Goal: Task Accomplishment & Management: Use online tool/utility

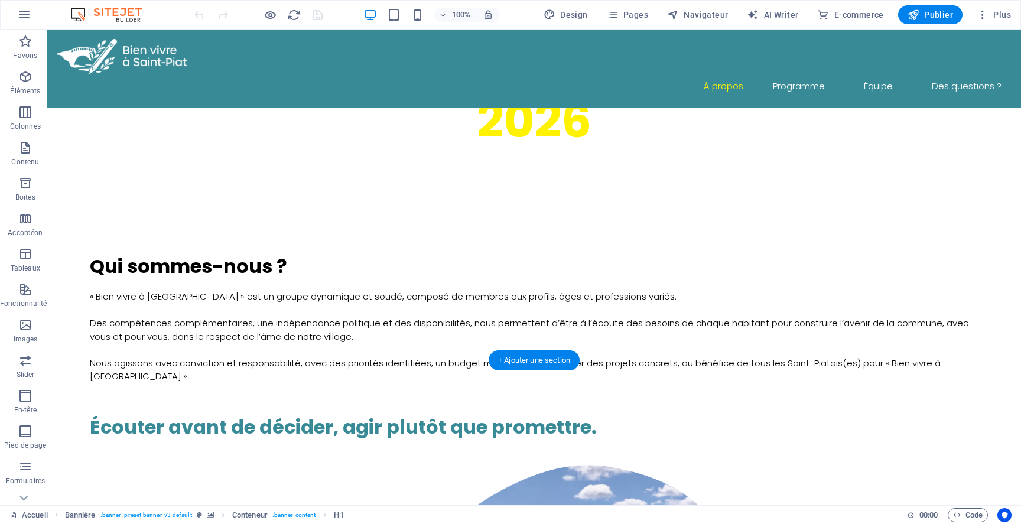
scroll to position [545, 0]
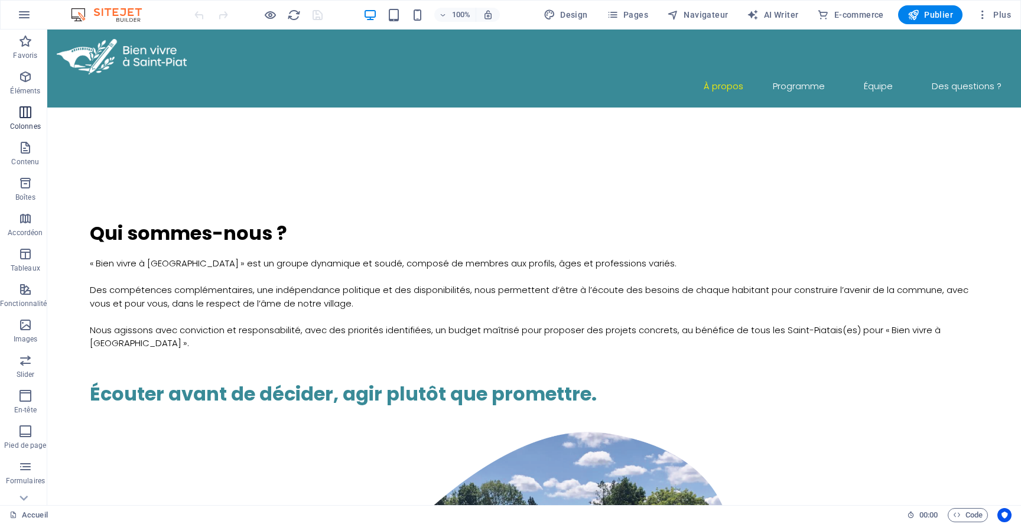
click at [16, 108] on span "Colonnes" at bounding box center [25, 119] width 51 height 28
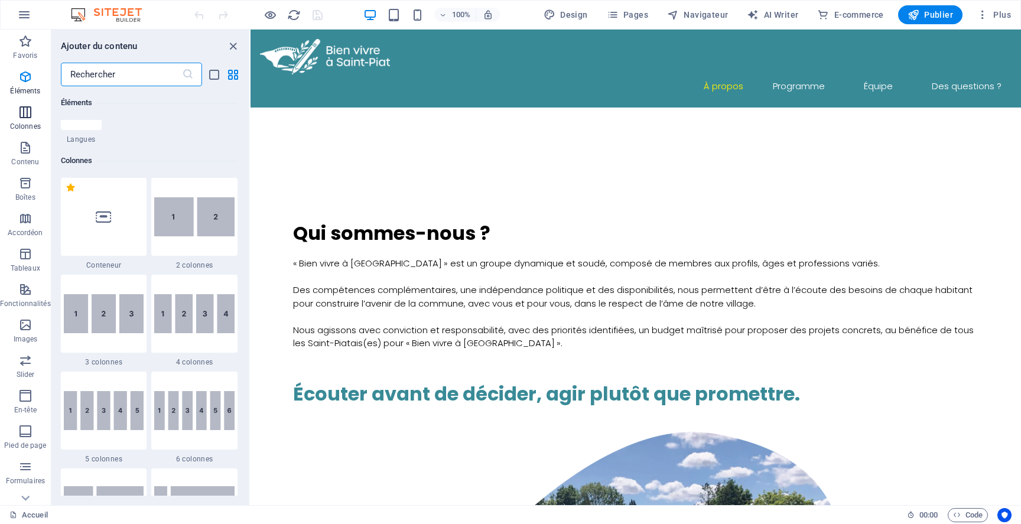
scroll to position [585, 0]
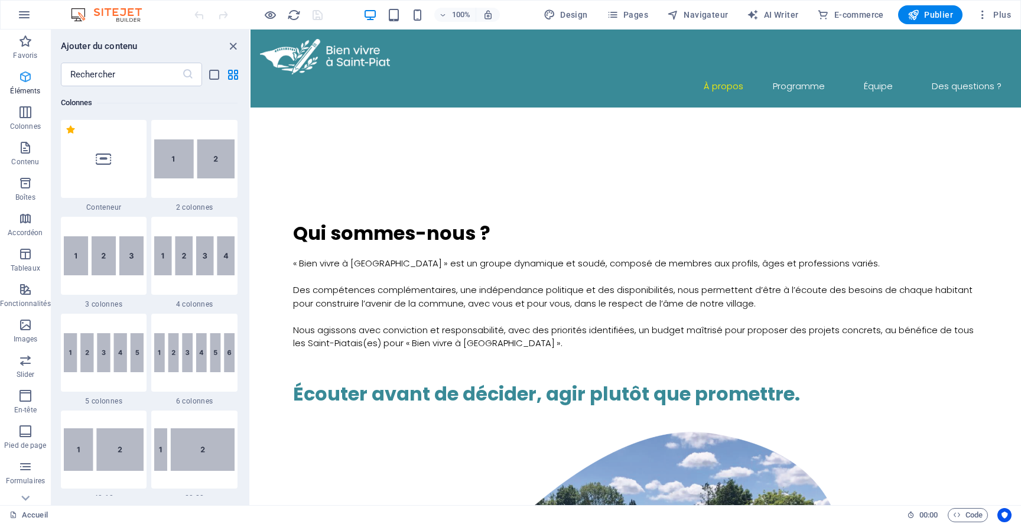
click at [18, 83] on icon "button" at bounding box center [25, 77] width 14 height 14
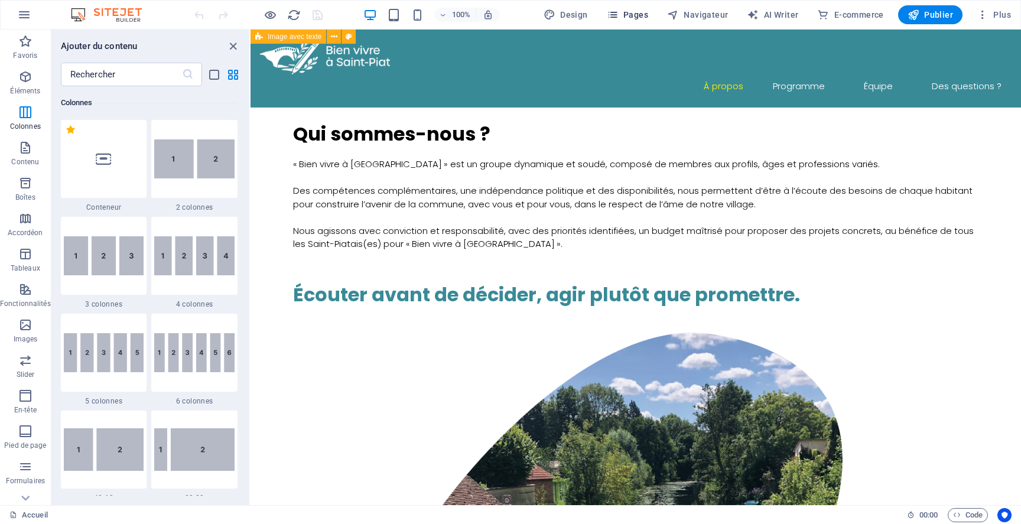
click at [646, 14] on span "Pages" at bounding box center [627, 15] width 41 height 12
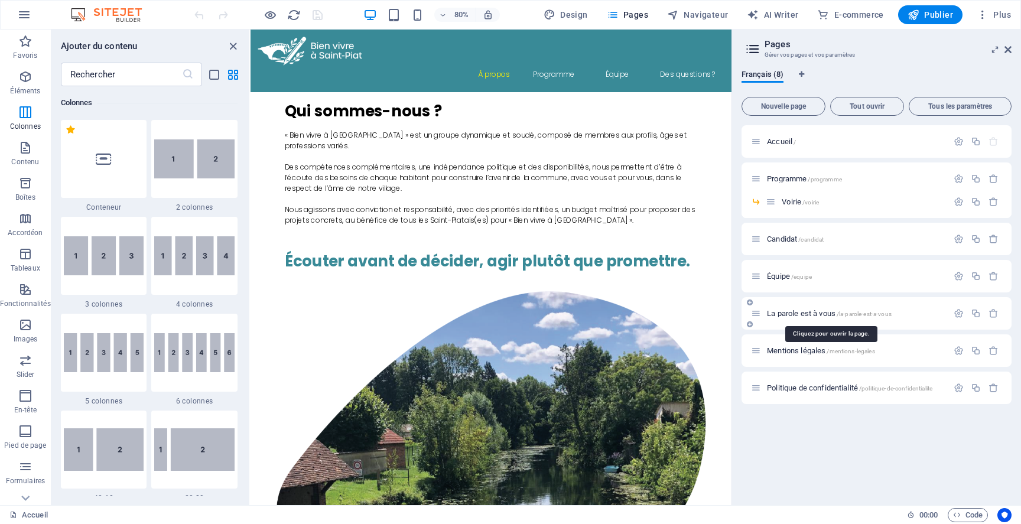
click at [789, 312] on span "La parole est à vous /la-parole-est-a-vous" at bounding box center [829, 313] width 125 height 9
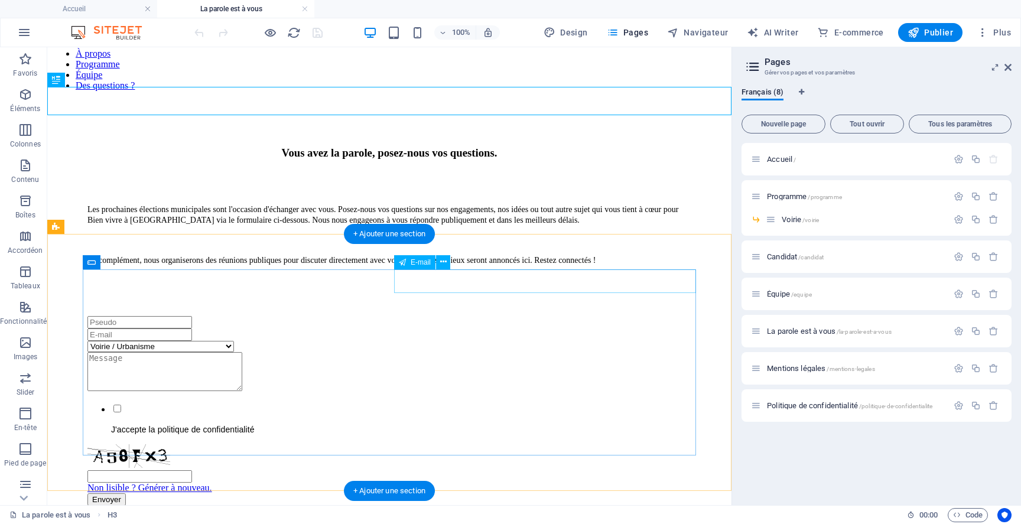
scroll to position [74, 0]
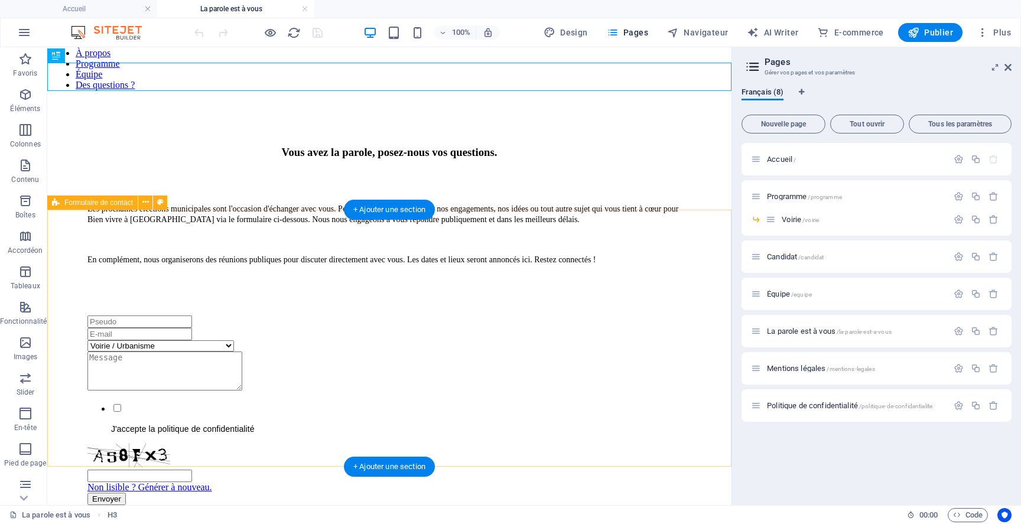
click at [444, 280] on div "Voirie / Urbanisme Cœur de village / Cadre de vie Jeunesse / Éducation Vie asso…" at bounding box center [389, 410] width 675 height 261
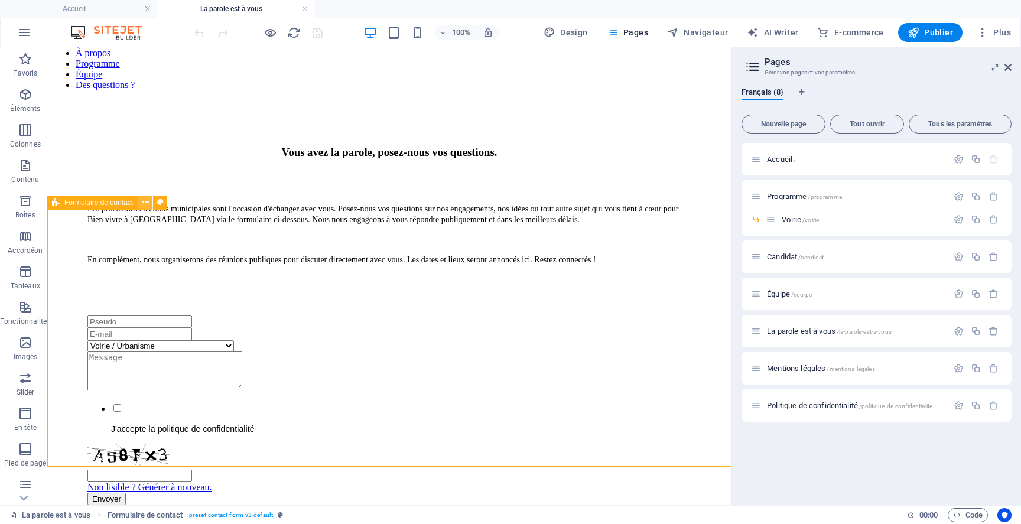
click at [146, 200] on icon at bounding box center [145, 202] width 6 height 12
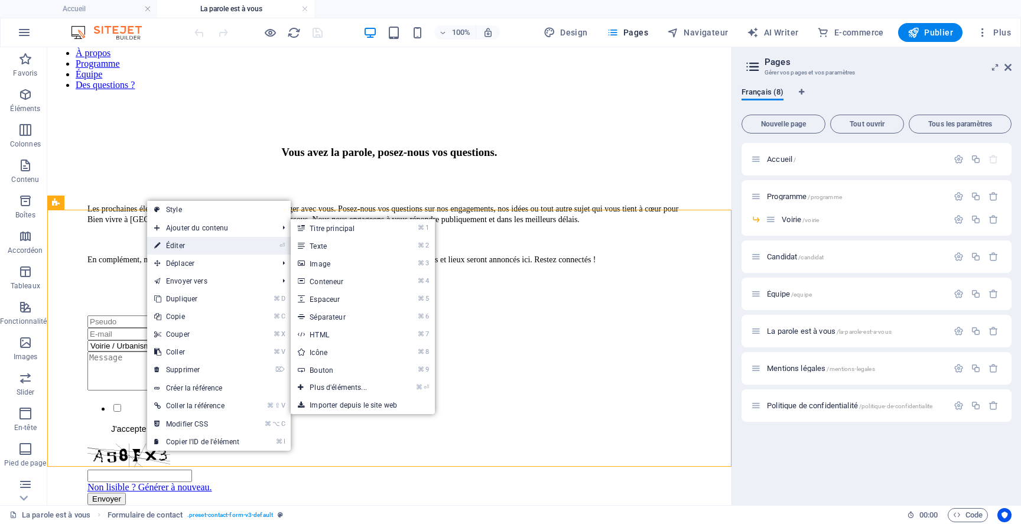
click at [172, 244] on link "⏎ Éditer" at bounding box center [196, 246] width 99 height 18
select select "rem"
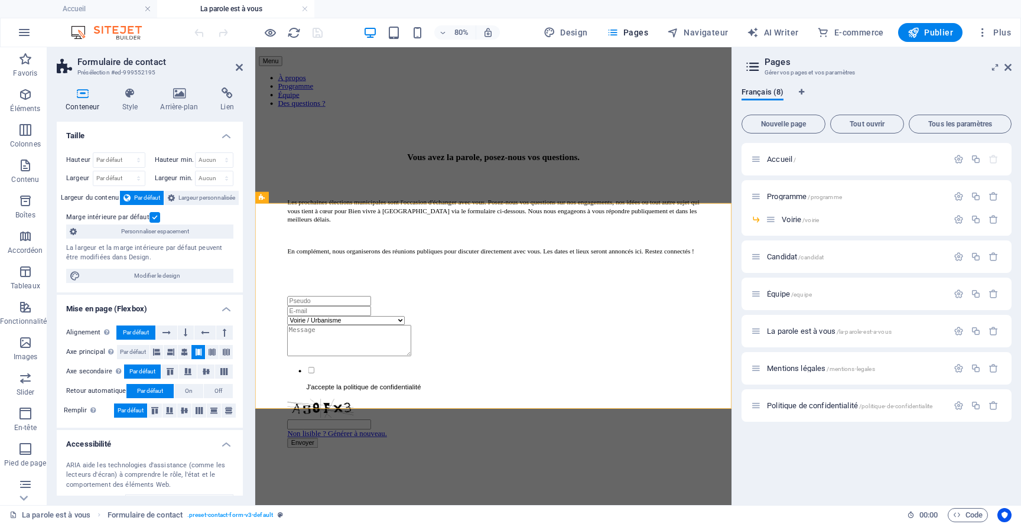
scroll to position [98, 0]
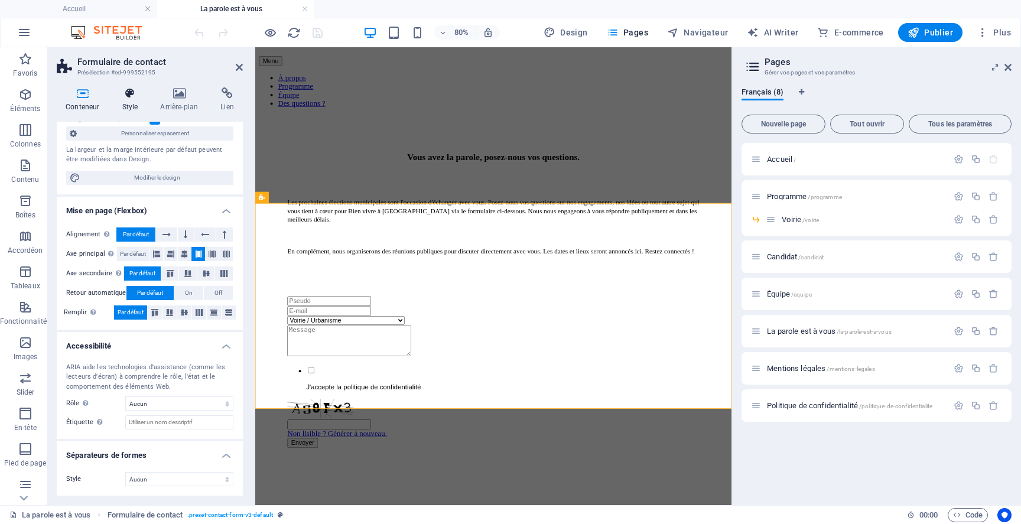
click at [129, 99] on h4 "Style" at bounding box center [132, 99] width 38 height 25
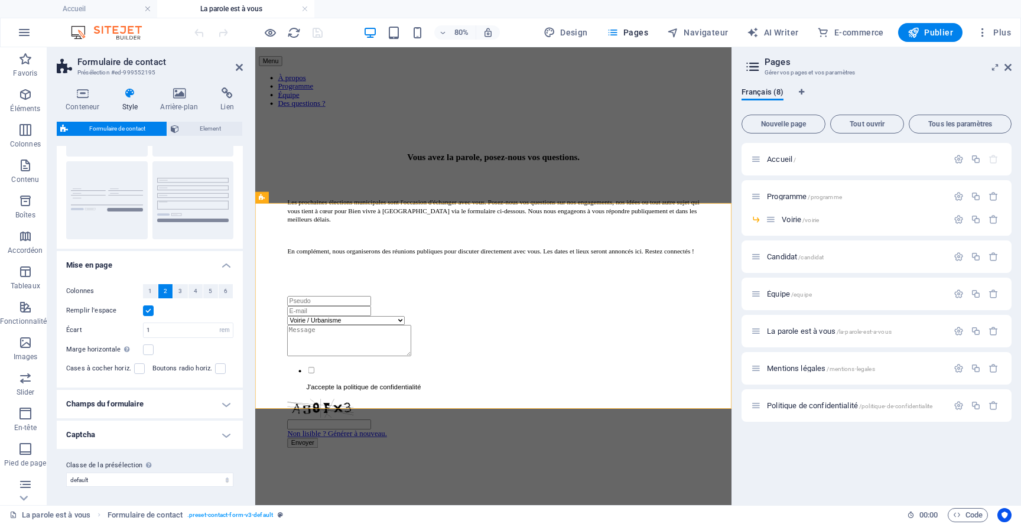
click at [136, 398] on h4 "Champs du formulaire" at bounding box center [150, 404] width 186 height 28
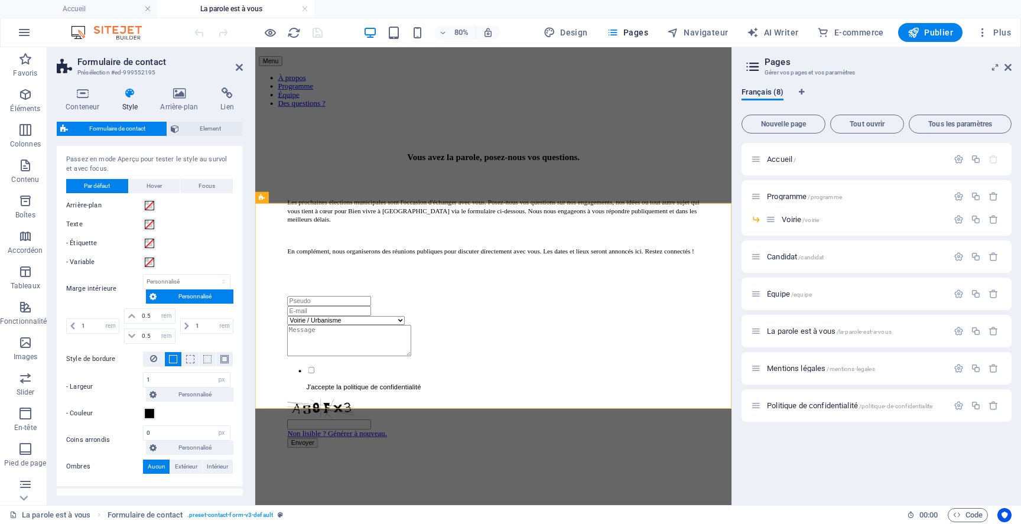
scroll to position [434, 0]
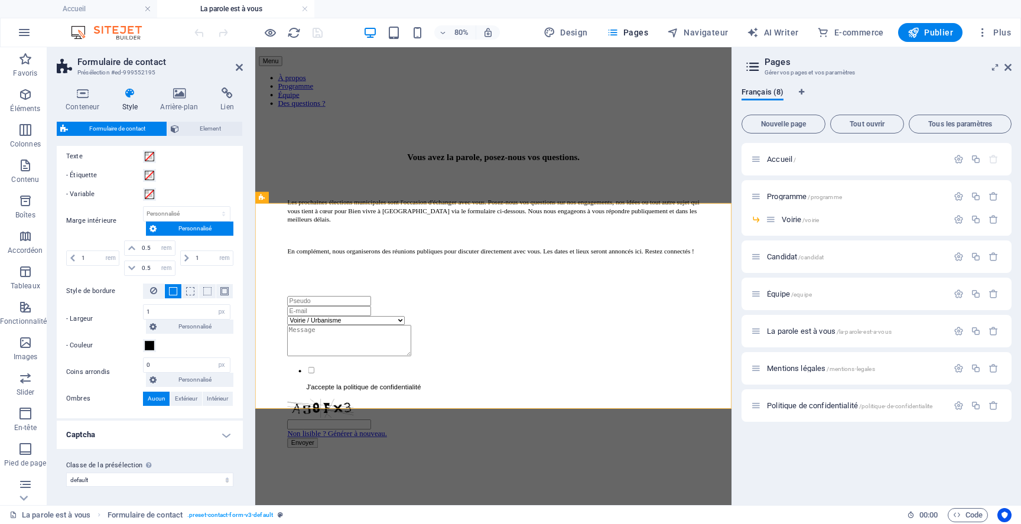
click at [190, 432] on h4 "Captcha" at bounding box center [150, 435] width 186 height 28
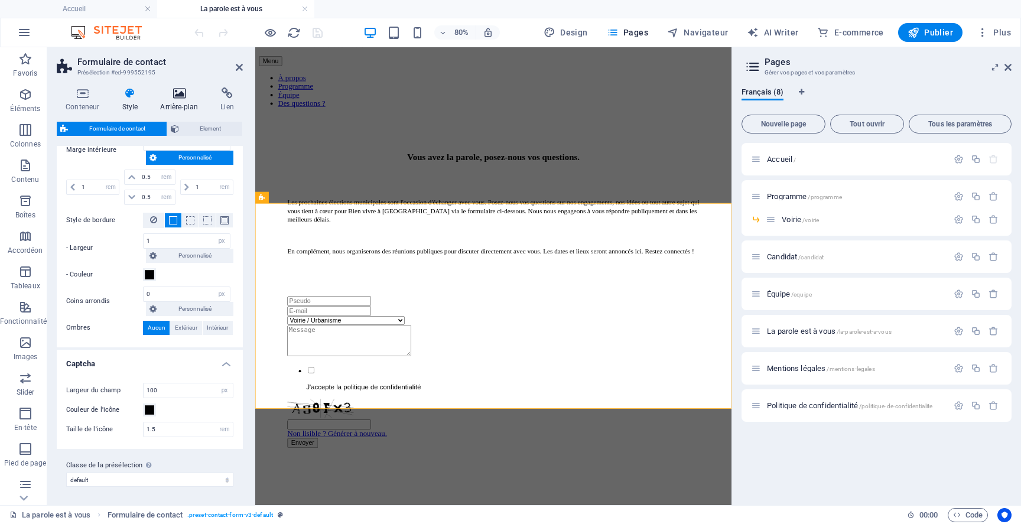
click at [174, 102] on h4 "Arrière-plan" at bounding box center [181, 99] width 60 height 25
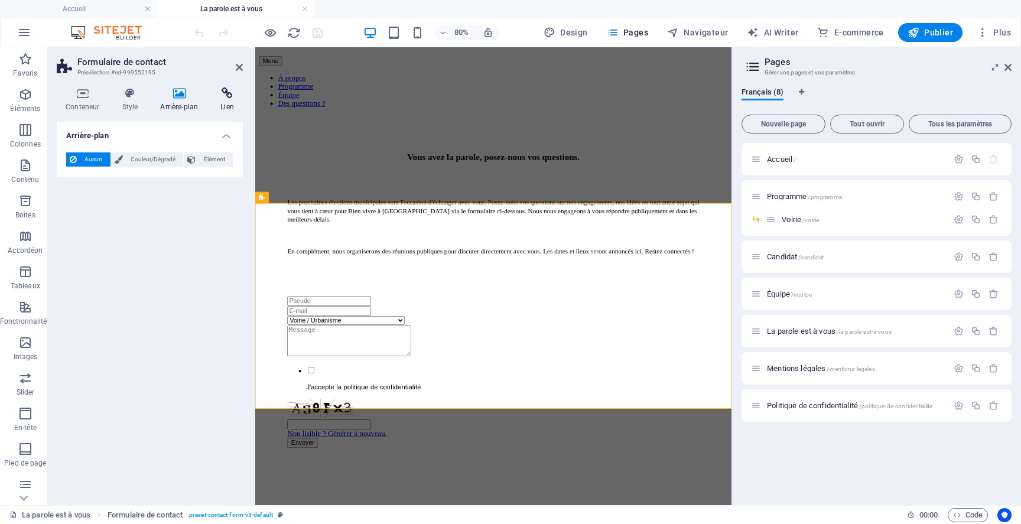
click at [222, 95] on icon at bounding box center [226, 93] width 31 height 12
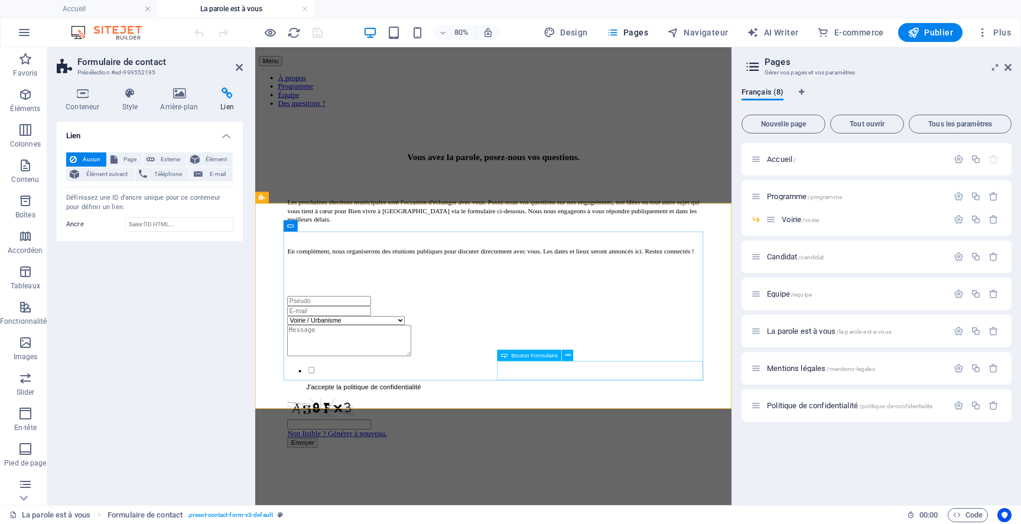
click at [567, 353] on icon at bounding box center [567, 355] width 5 height 10
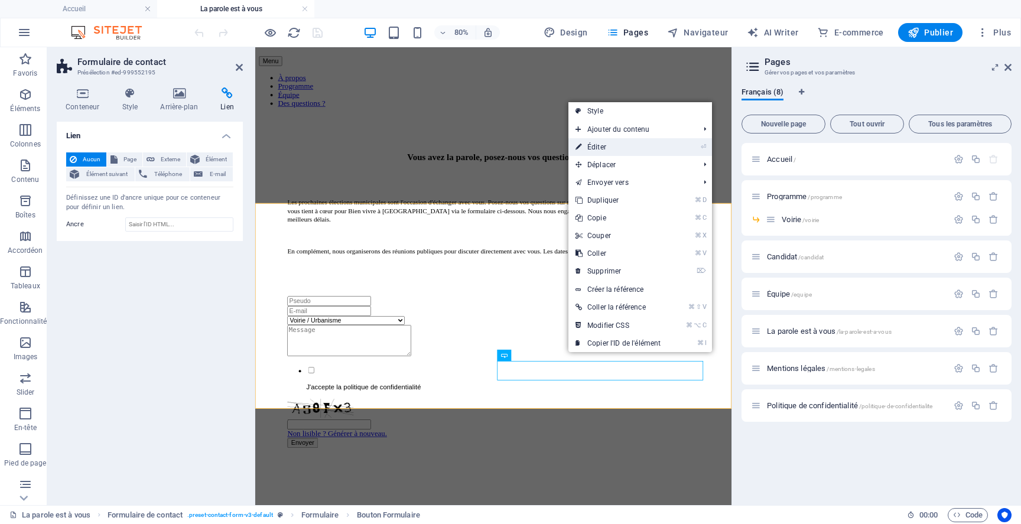
click at [606, 150] on link "⏎ Éditer" at bounding box center [617, 147] width 99 height 18
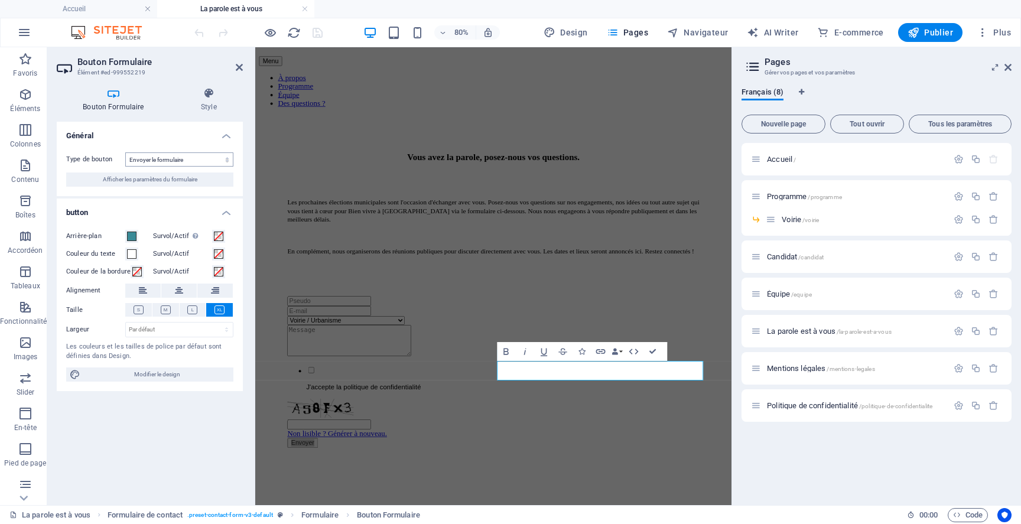
click at [181, 159] on select "Envoyer le formulaire Réinitialiser le formulaire Aucune action" at bounding box center [179, 159] width 108 height 14
click at [164, 184] on span "Afficher les paramètres du formulaire" at bounding box center [150, 179] width 95 height 14
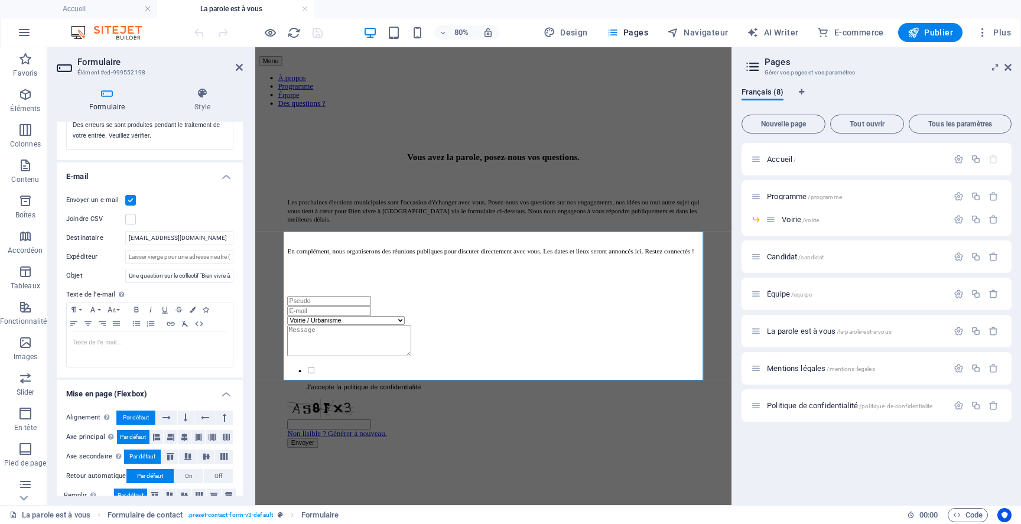
scroll to position [278, 0]
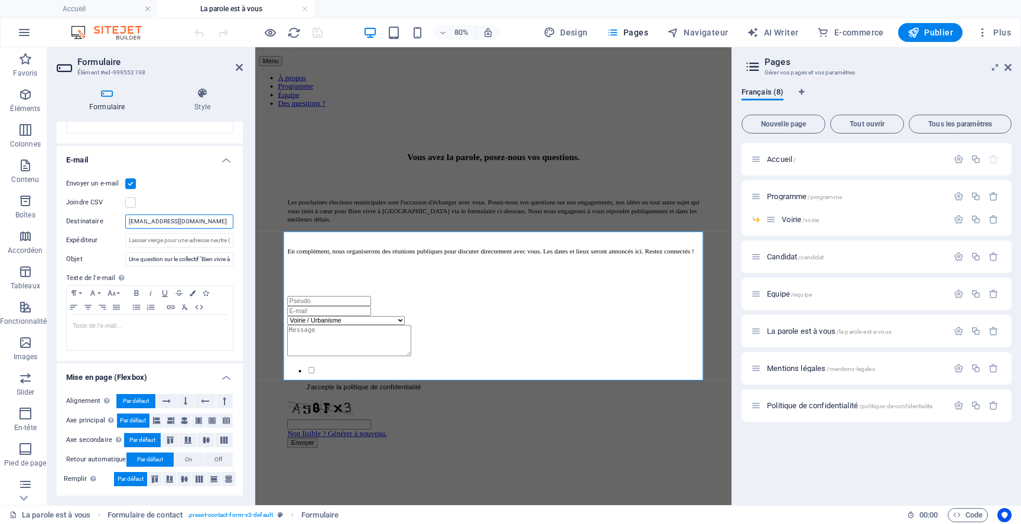
click at [165, 223] on input "bienvivreasaintpiat@gmail.com" at bounding box center [179, 221] width 108 height 14
click at [213, 217] on input "[EMAIL_ADDRESS][DOMAIN_NAME]" at bounding box center [179, 221] width 108 height 14
drag, startPoint x: 219, startPoint y: 219, endPoint x: 92, endPoint y: 219, distance: 126.4
click at [92, 219] on div "Destinataire bienvivreastpiat@gmail.com" at bounding box center [149, 221] width 167 height 14
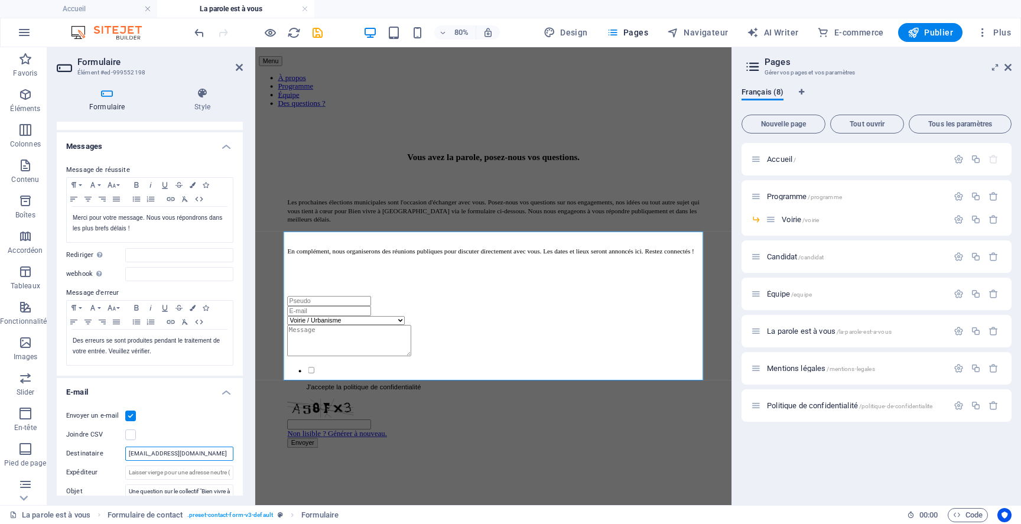
scroll to position [0, 0]
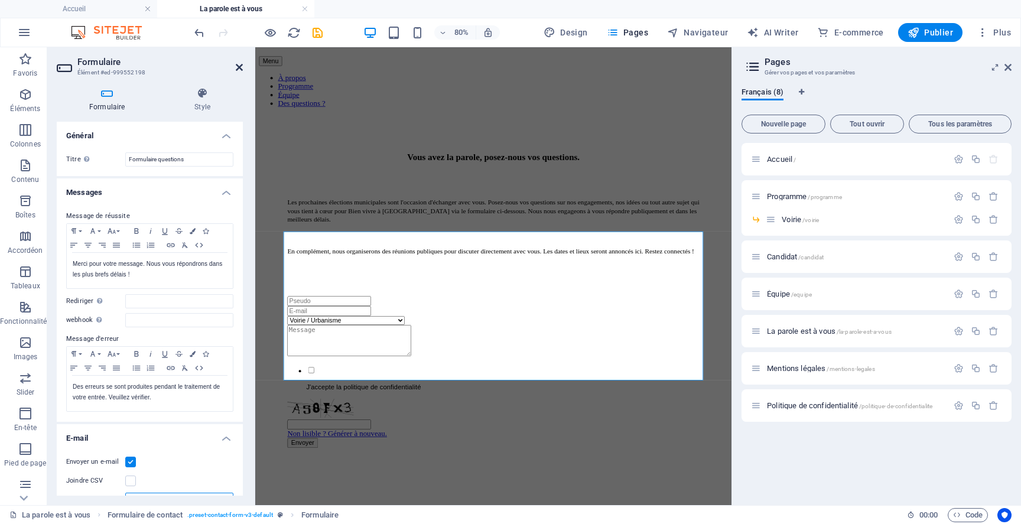
type input "[EMAIL_ADDRESS][DOMAIN_NAME]"
click at [237, 72] on link at bounding box center [239, 68] width 7 height 10
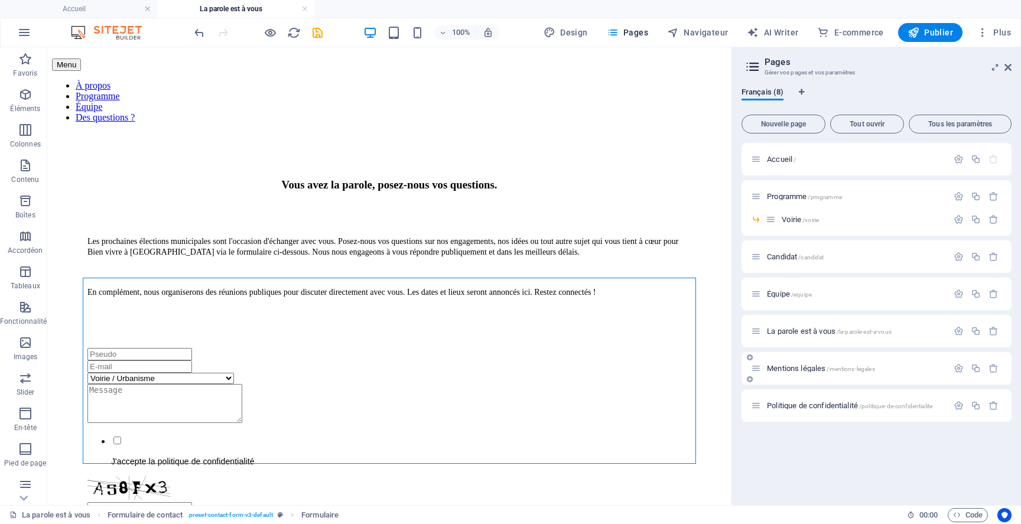
click at [757, 366] on icon at bounding box center [756, 368] width 10 height 10
click at [836, 364] on span "Mentions légales /mentions-legales" at bounding box center [821, 368] width 108 height 9
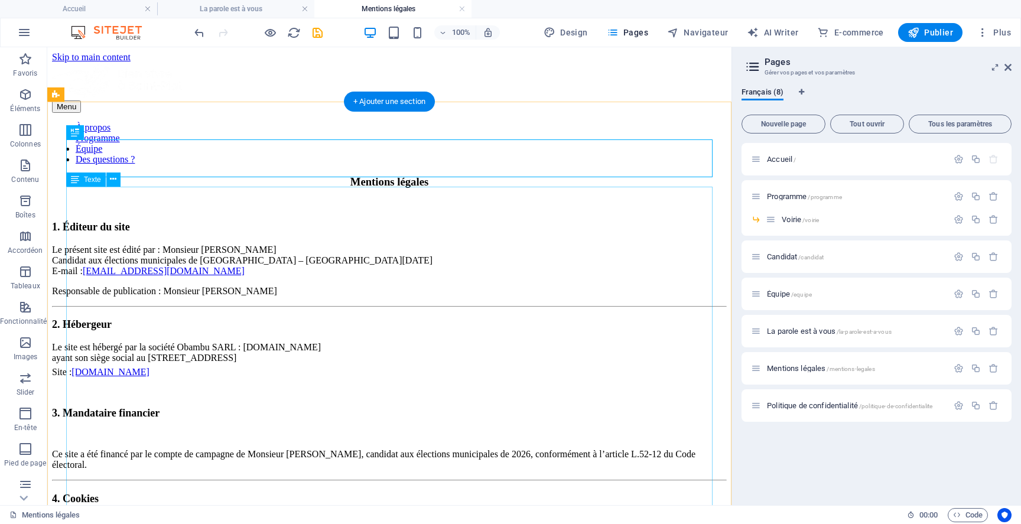
click at [210, 256] on div "1. Éditeur du site Le présent site est édité par : Monsieur Jean-Philippe Remol…" at bounding box center [389, 450] width 675 height 460
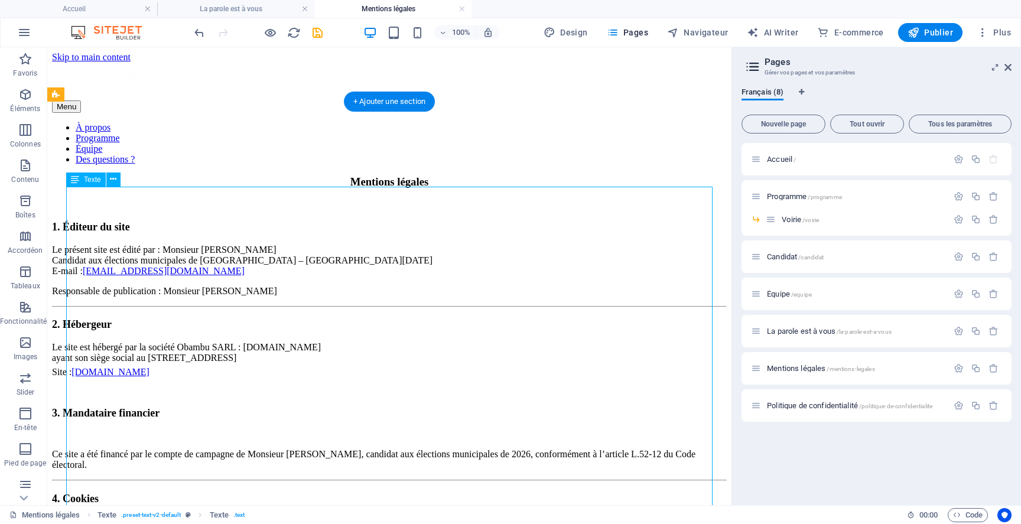
click at [210, 256] on div "1. Éditeur du site Le présent site est édité par : Monsieur Jean-Philippe Remol…" at bounding box center [389, 450] width 675 height 460
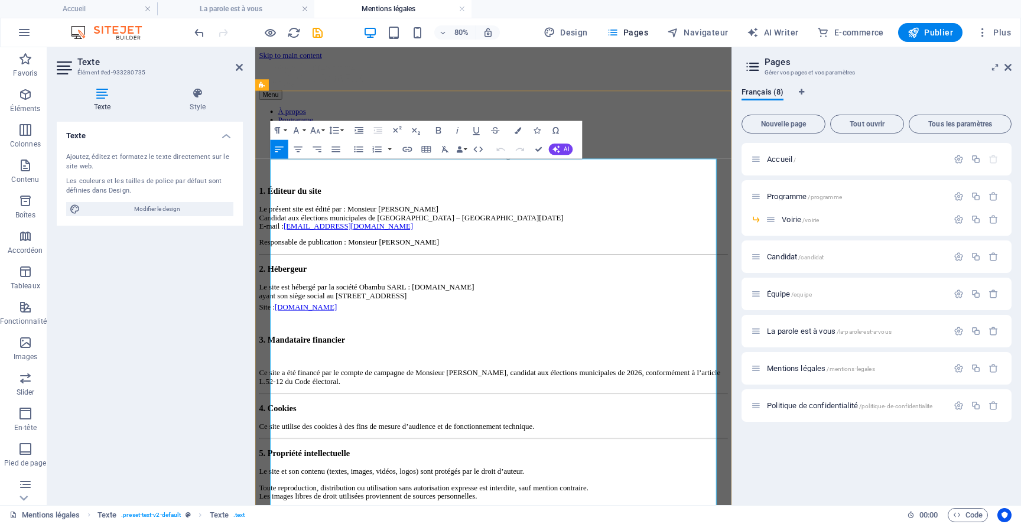
click at [367, 266] on link "bienvivreasaintpiat@gmail.com" at bounding box center [372, 271] width 162 height 10
drag, startPoint x: 443, startPoint y: 254, endPoint x: 310, endPoint y: 256, distance: 132.9
click at [310, 256] on p "Le présent site est édité par : Monsieur Jean-Philippe Remoli Candidat aux élec…" at bounding box center [553, 261] width 586 height 32
click at [352, 198] on icon "button" at bounding box center [354, 199] width 11 height 11
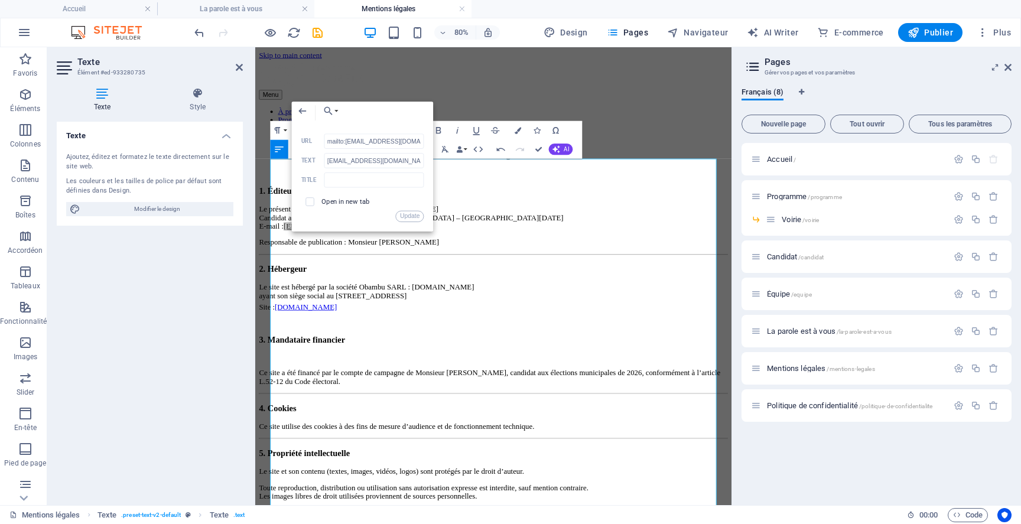
scroll to position [0, 12]
click at [376, 141] on input "mailto:bienvivreasaintpiat@gmail.com" at bounding box center [374, 141] width 100 height 15
click at [415, 213] on button "Update" at bounding box center [410, 216] width 28 height 11
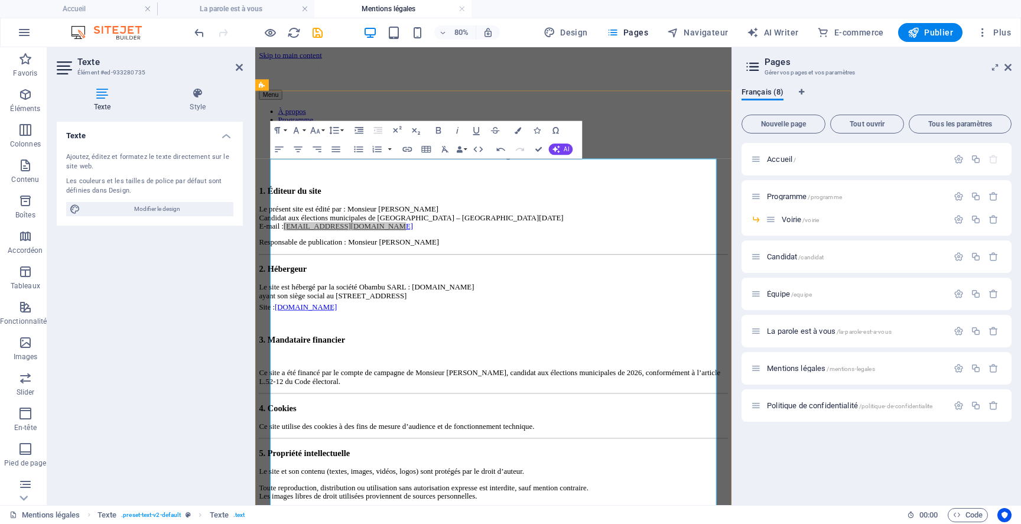
scroll to position [87, 0]
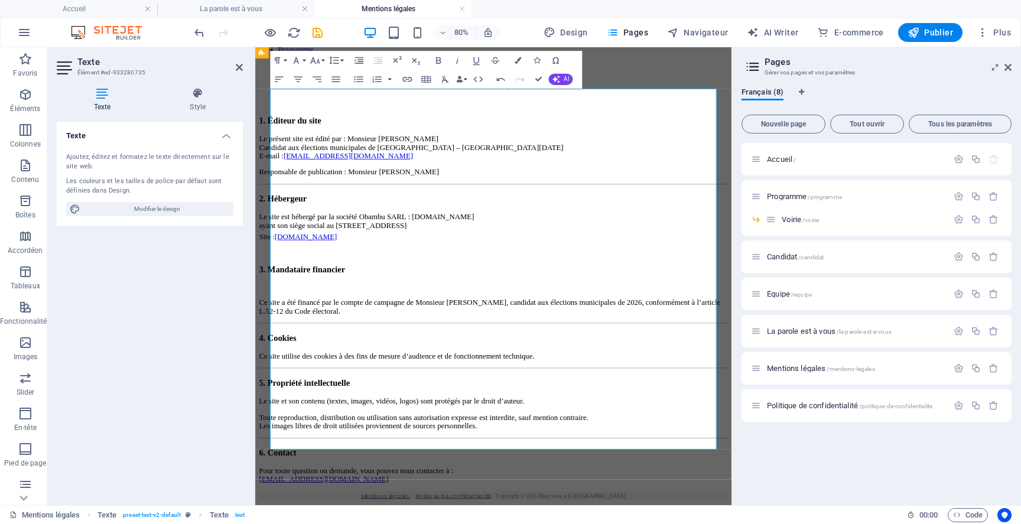
drag, startPoint x: 428, startPoint y: 544, endPoint x: 278, endPoint y: 545, distance: 150.0
drag, startPoint x: 403, startPoint y: 545, endPoint x: 531, endPoint y: 483, distance: 142.4
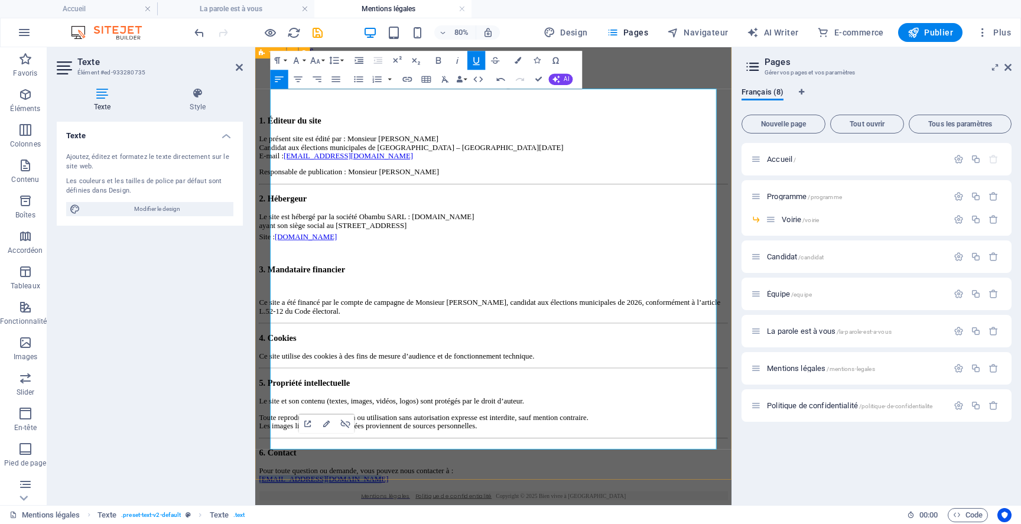
click at [260, 523] on div "Mentions légales 1. Éditeur du site Le présent site est édité par : Monsieur Je…" at bounding box center [553, 340] width 586 height 505
click at [286, 442] on icon "button" at bounding box center [288, 442] width 6 height 6
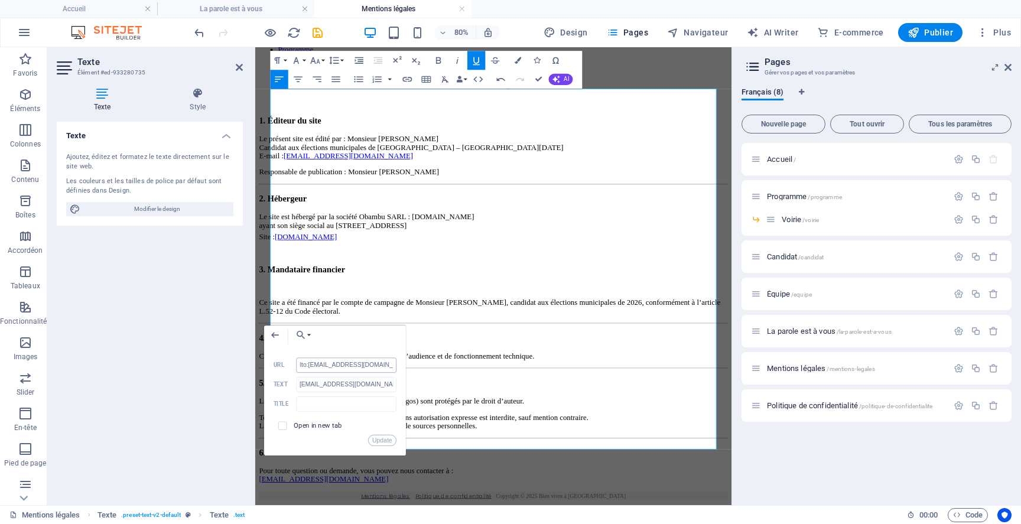
click at [346, 365] on input "mailto:bienvivreasaintpiat@gmail.com" at bounding box center [347, 364] width 100 height 15
type input "mailto:bienvivreastpiat@gmail.com"
click at [383, 440] on button "Update" at bounding box center [382, 440] width 28 height 11
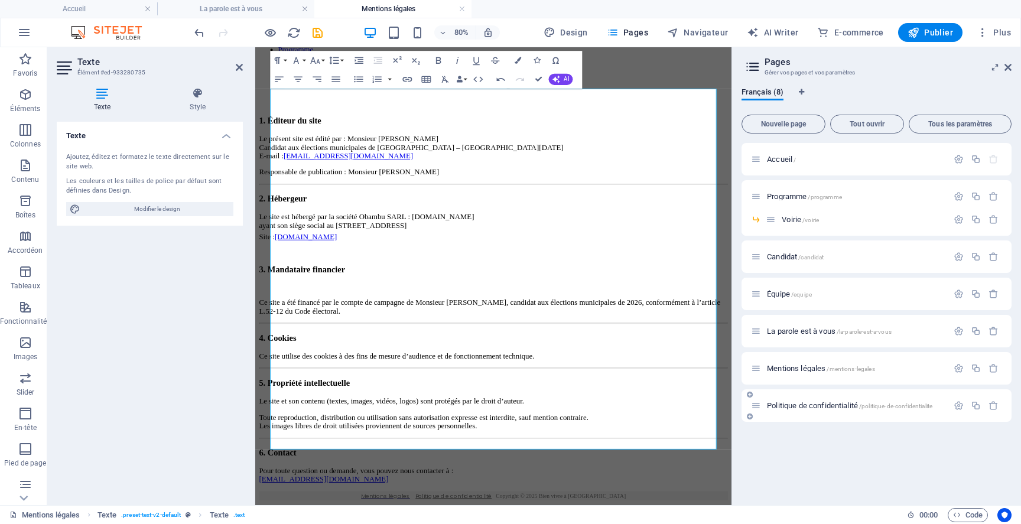
click at [770, 406] on span "Politique de confidentialité /politique-de-confidentialite" at bounding box center [849, 405] width 165 height 9
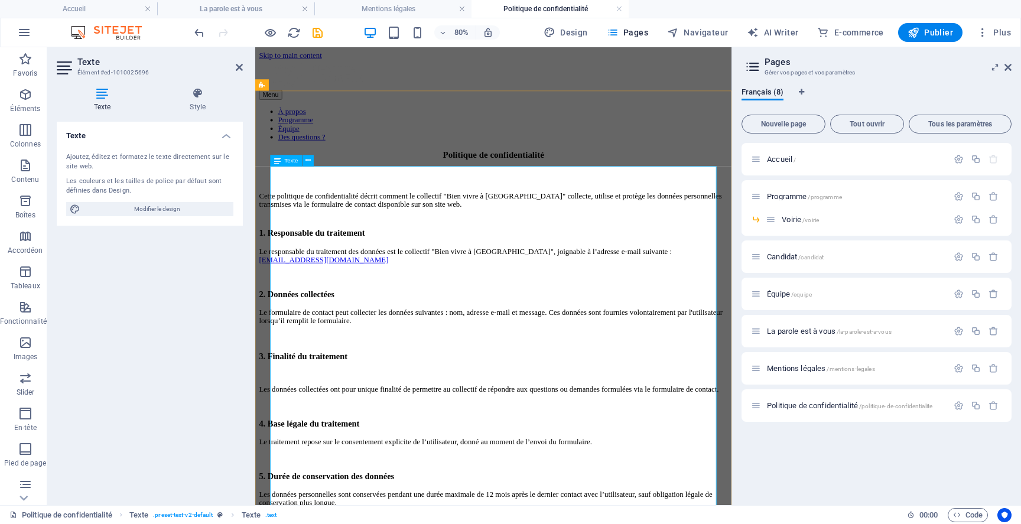
click at [341, 308] on link "bienvivreasaintpiat@gmail.com" at bounding box center [341, 313] width 162 height 10
drag, startPoint x: 421, startPoint y: 296, endPoint x: 245, endPoint y: 296, distance: 176.6
click at [255, 296] on html "Skip to main content Menu À propos Programme Équipe Des questions ? Politique d…" at bounding box center [552, 519] width 595 height 945
type input "mailto:bienvivreasaintpiat@gmail.com"
click at [286, 222] on icon "button" at bounding box center [287, 222] width 11 height 11
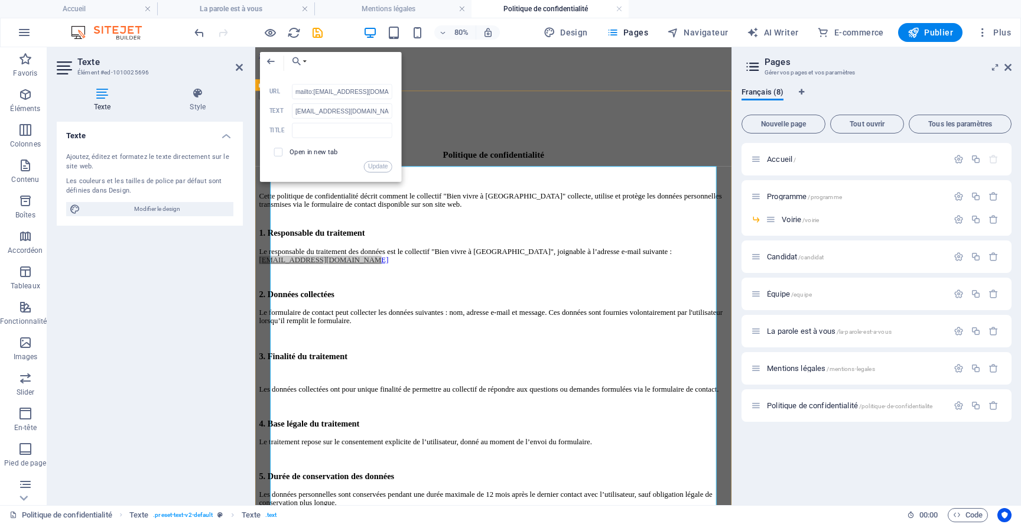
scroll to position [0, 12]
click at [342, 90] on input "mailto:bienvivreasaintpiat@gmail.com" at bounding box center [342, 91] width 100 height 15
type input "mailto:bienvivreastpiat@gmail.com"
click at [379, 167] on button "Update" at bounding box center [378, 166] width 28 height 11
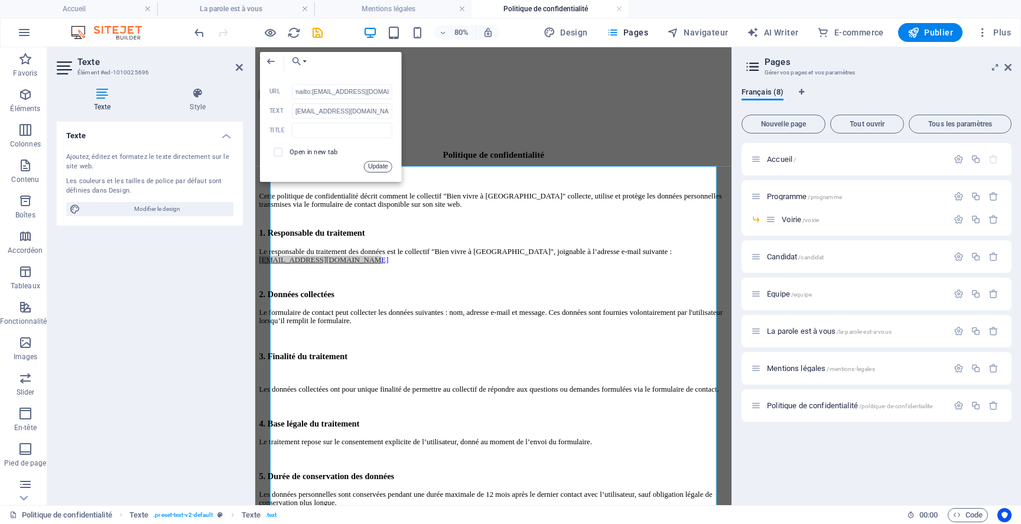
scroll to position [0, 0]
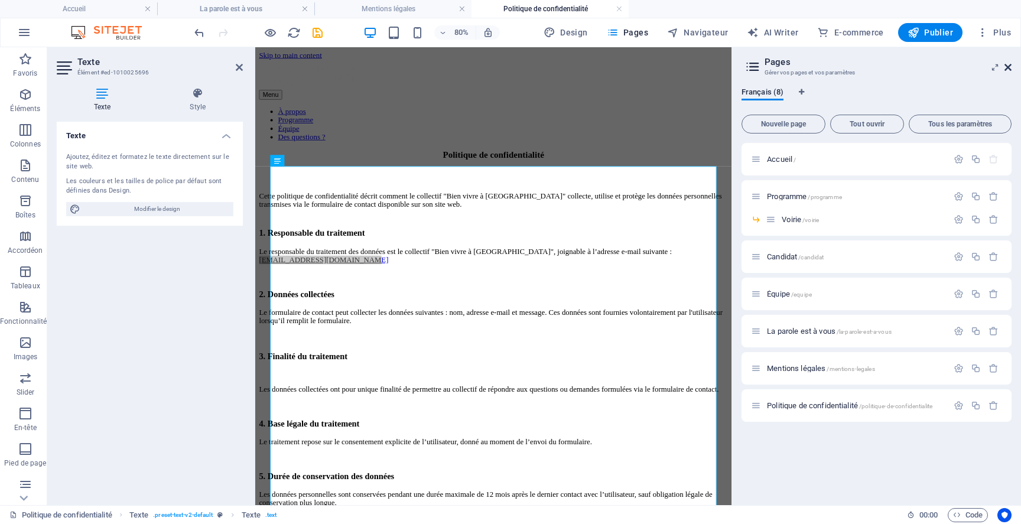
click at [1006, 65] on icon at bounding box center [1007, 67] width 7 height 9
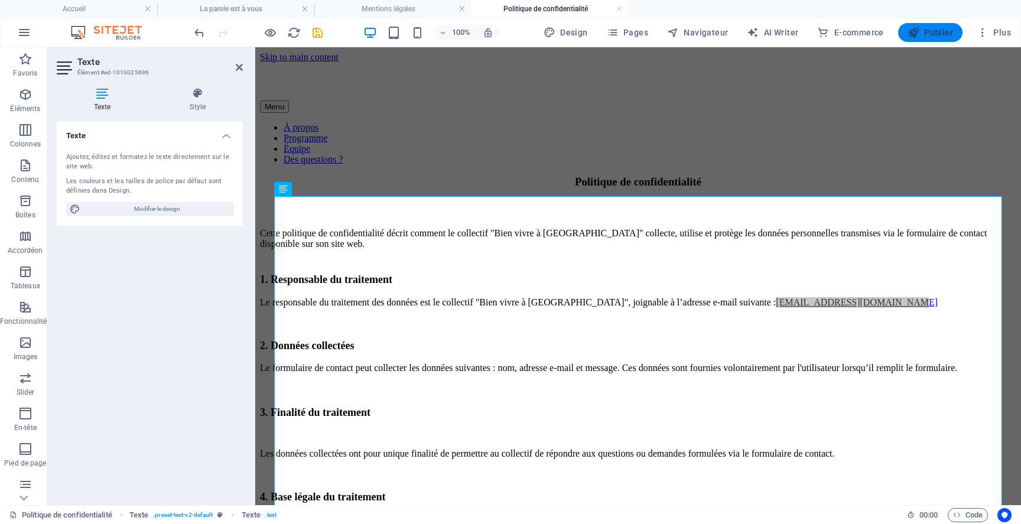
click at [940, 32] on span "Publier" at bounding box center [929, 33] width 45 height 12
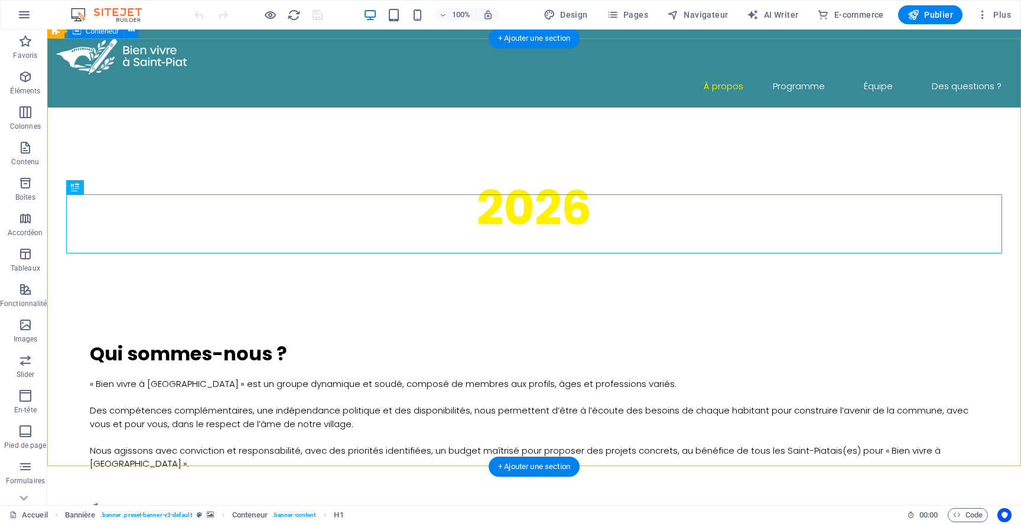
scroll to position [618, 0]
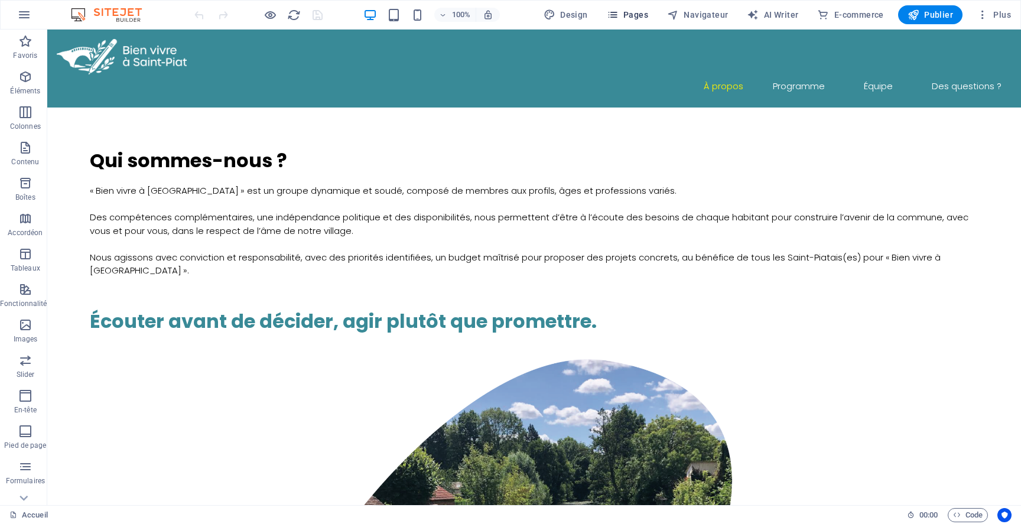
click at [630, 11] on span "Pages" at bounding box center [627, 15] width 41 height 12
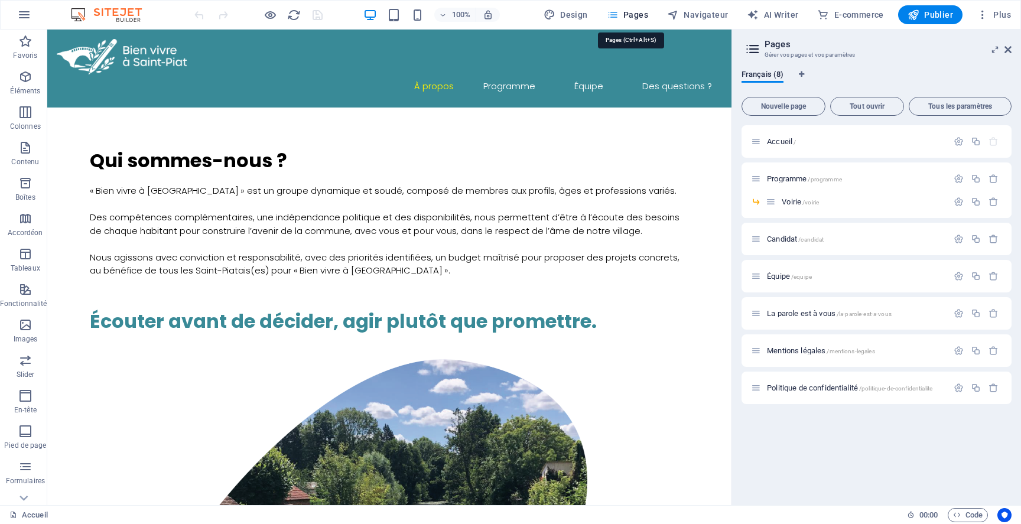
scroll to position [644, 0]
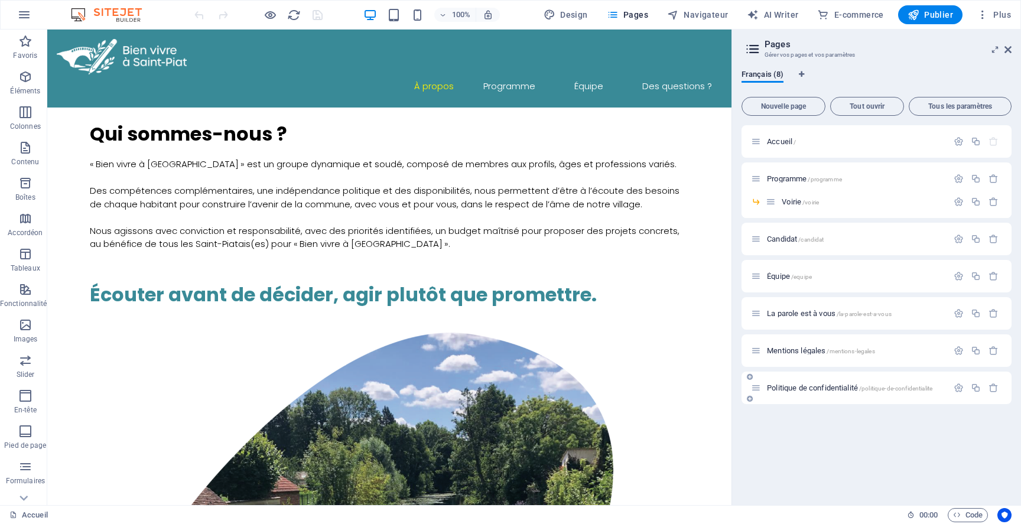
click at [795, 389] on span "Politique de confidentialité /politique-de-confidentialite" at bounding box center [849, 387] width 165 height 9
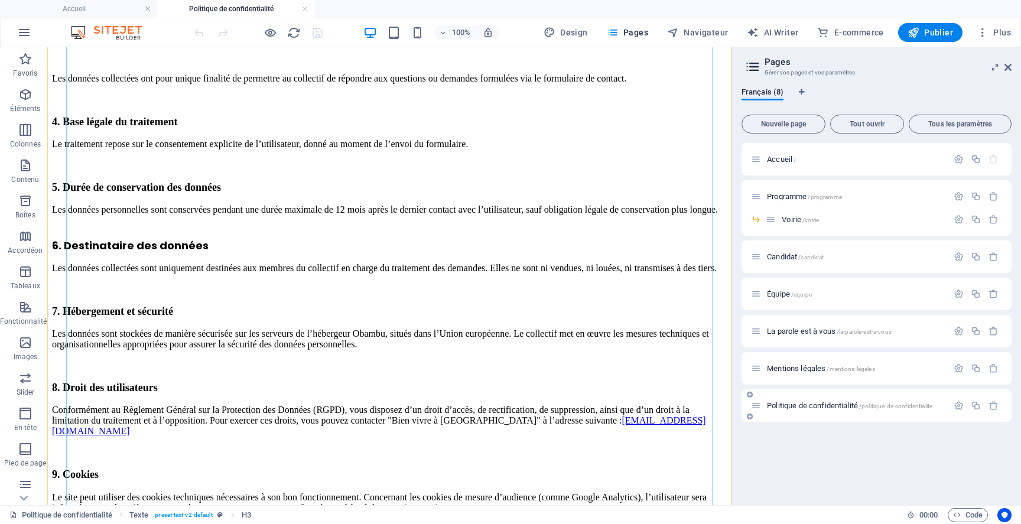
scroll to position [480, 0]
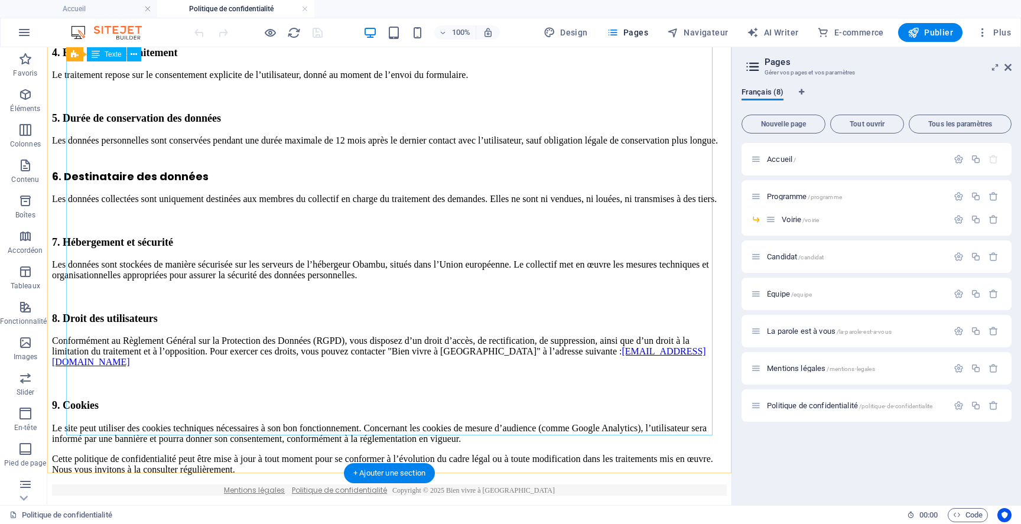
click at [171, 330] on div "Cette politique de confidentialité décrit comment le collectif "Bien vivre à Sa…" at bounding box center [389, 119] width 675 height 712
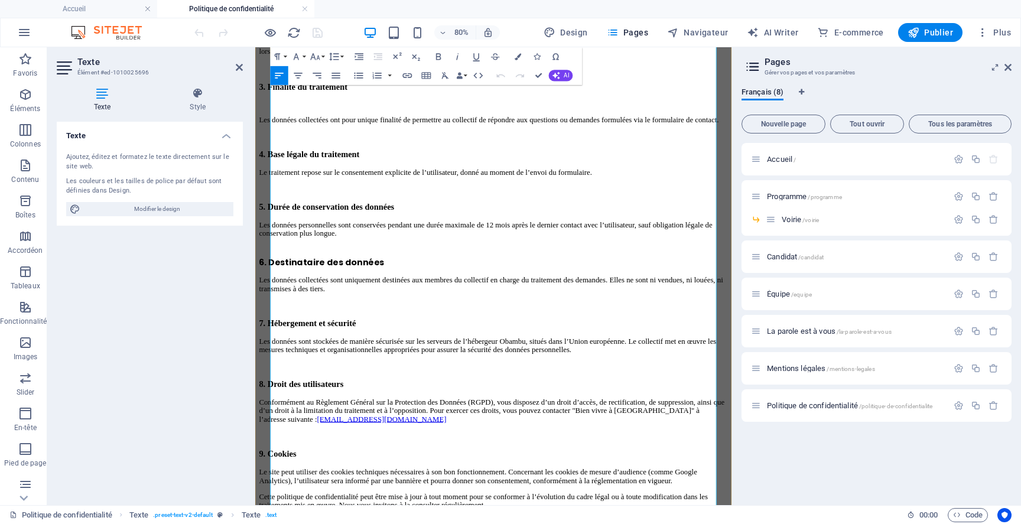
scroll to position [340, 0]
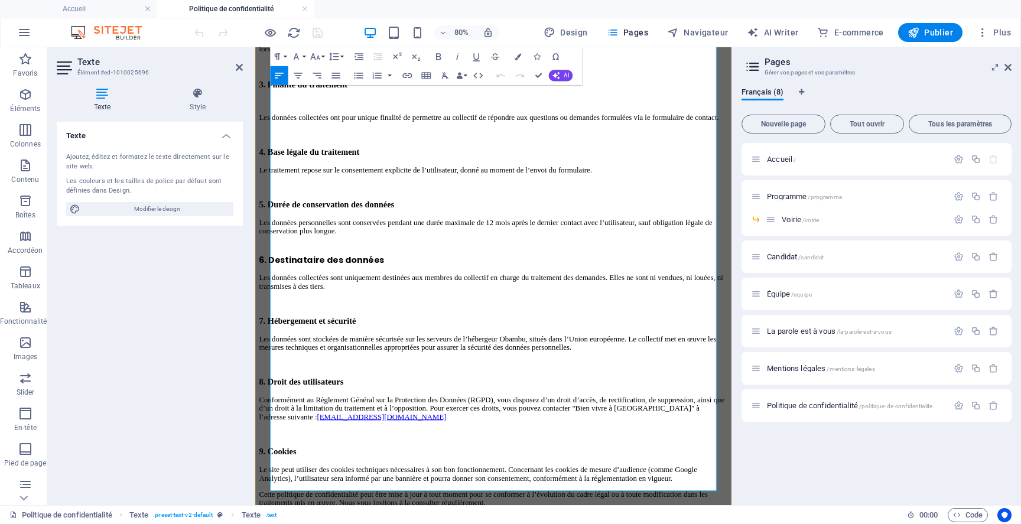
click at [494, 504] on u "[EMAIL_ADDRESS][DOMAIN_NAME]" at bounding box center [414, 509] width 162 height 10
drag, startPoint x: 645, startPoint y: 489, endPoint x: 518, endPoint y: 490, distance: 127.0
click at [518, 490] on p "Conformément au Règlement Général sur la Protection des Données (RGPD), vous di…" at bounding box center [553, 499] width 586 height 32
click at [494, 504] on u "[EMAIL_ADDRESS][DOMAIN_NAME]" at bounding box center [414, 509] width 162 height 10
drag, startPoint x: 515, startPoint y: 486, endPoint x: 644, endPoint y: 486, distance: 128.8
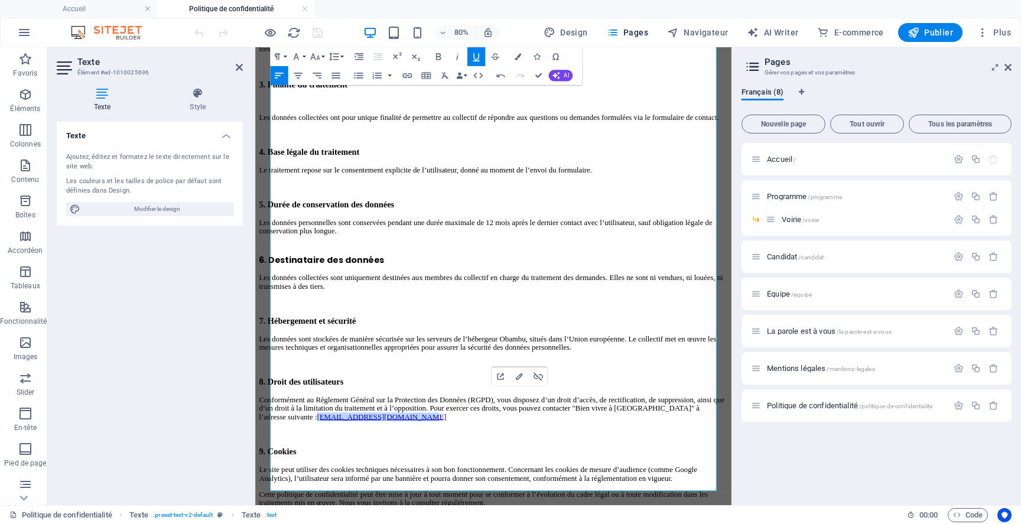
click at [644, 486] on p "Conformément au Règlement Général sur la Protection des Données (RGPD), vous di…" at bounding box center [553, 499] width 586 height 32
click at [497, 373] on icon "button" at bounding box center [499, 376] width 11 height 11
click at [646, 486] on p "Conformément au Règlement Général sur la Protection des Données (RGPD), vous di…" at bounding box center [553, 499] width 586 height 32
drag, startPoint x: 646, startPoint y: 486, endPoint x: 524, endPoint y: 486, distance: 121.7
click at [524, 486] on p "Conformément au Règlement Général sur la Protection des Données (RGPD), vous di…" at bounding box center [553, 499] width 586 height 32
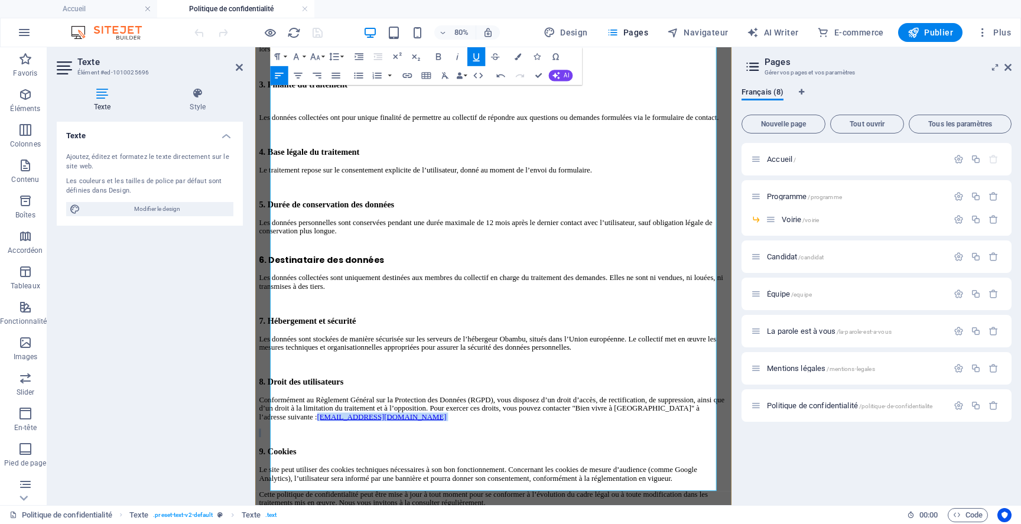
click at [644, 484] on p "Conformément au Règlement Général sur la Protection des Données (RGPD), vous di…" at bounding box center [553, 499] width 586 height 32
drag, startPoint x: 644, startPoint y: 484, endPoint x: 515, endPoint y: 486, distance: 130.0
click at [515, 486] on p "Conformément au Règlement Général sur la Protection des Données (RGPD), vous di…" at bounding box center [553, 499] width 586 height 32
click at [513, 376] on button "Edit Link" at bounding box center [519, 376] width 18 height 19
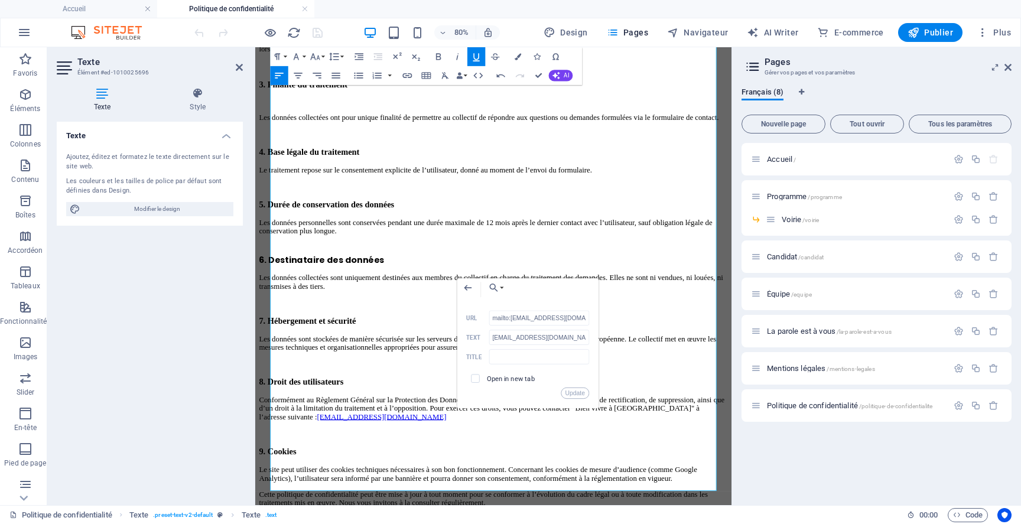
scroll to position [0, 12]
click at [540, 317] on input "mailto:[EMAIL_ADDRESS][DOMAIN_NAME]" at bounding box center [539, 318] width 100 height 15
type input "mailto:[EMAIL_ADDRESS][DOMAIN_NAME]"
click at [577, 389] on button "Update" at bounding box center [575, 393] width 28 height 11
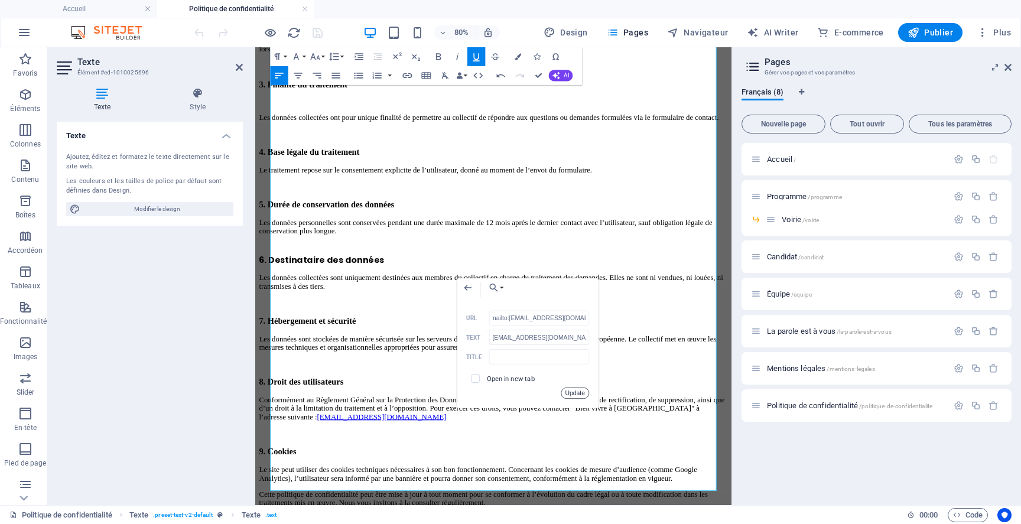
scroll to position [0, 0]
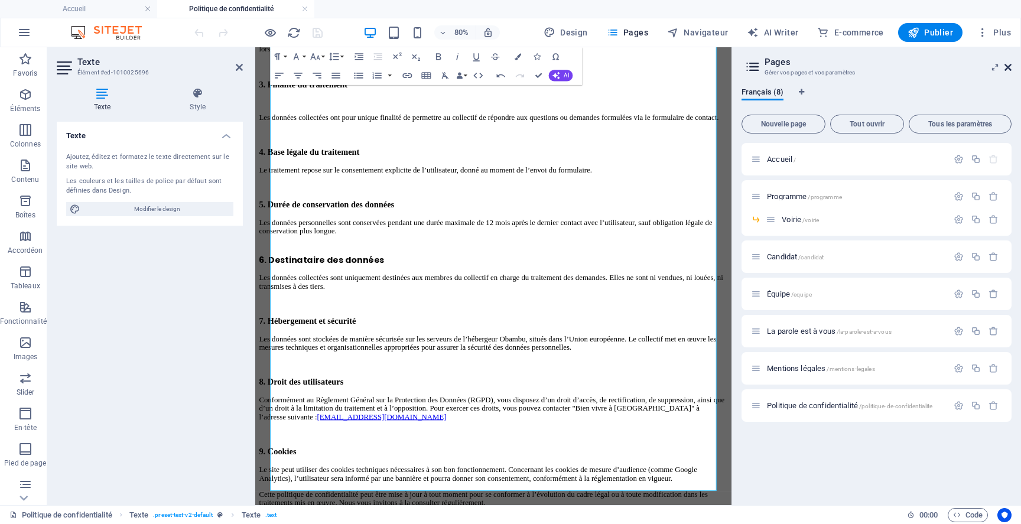
click at [1009, 67] on icon at bounding box center [1007, 67] width 7 height 9
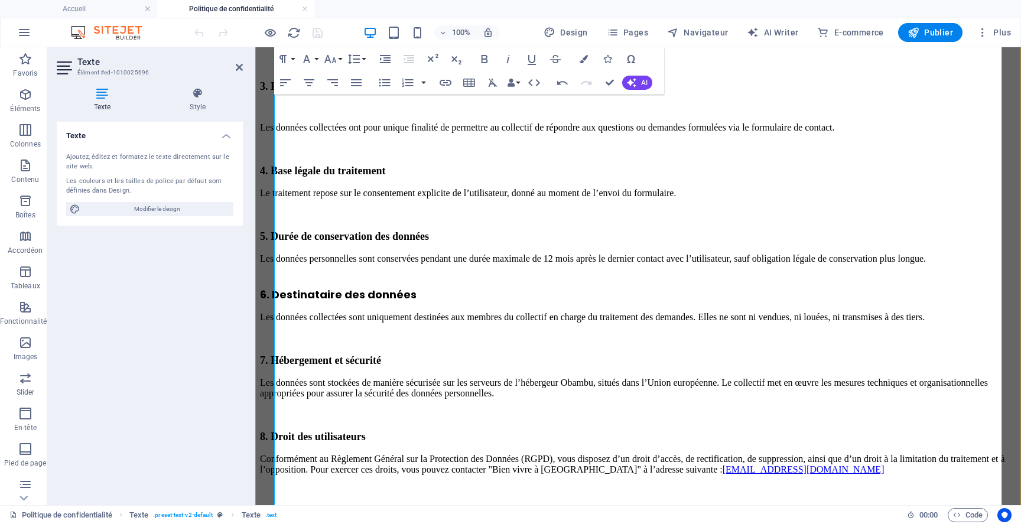
click at [855, 275] on h3 "6. Destinataire des données" at bounding box center [638, 287] width 756 height 25
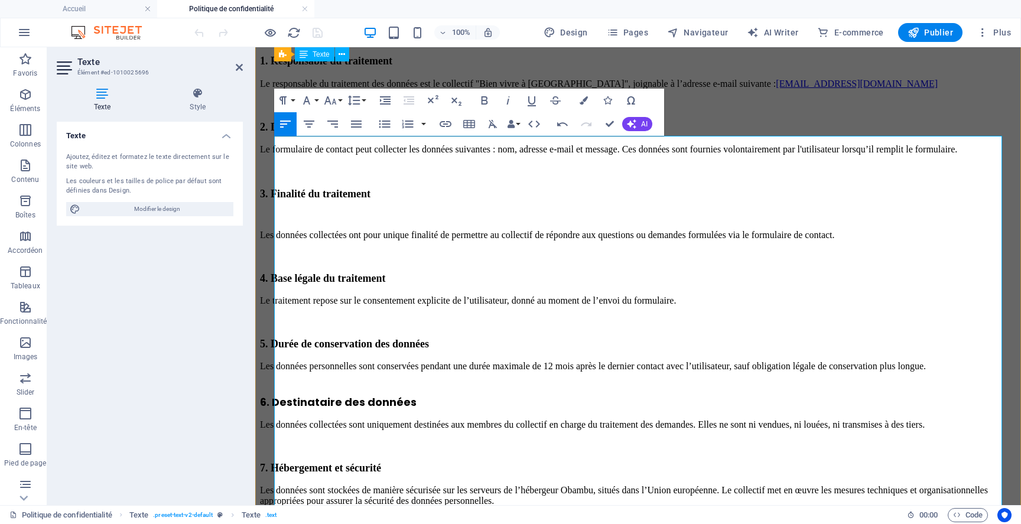
scroll to position [0, 0]
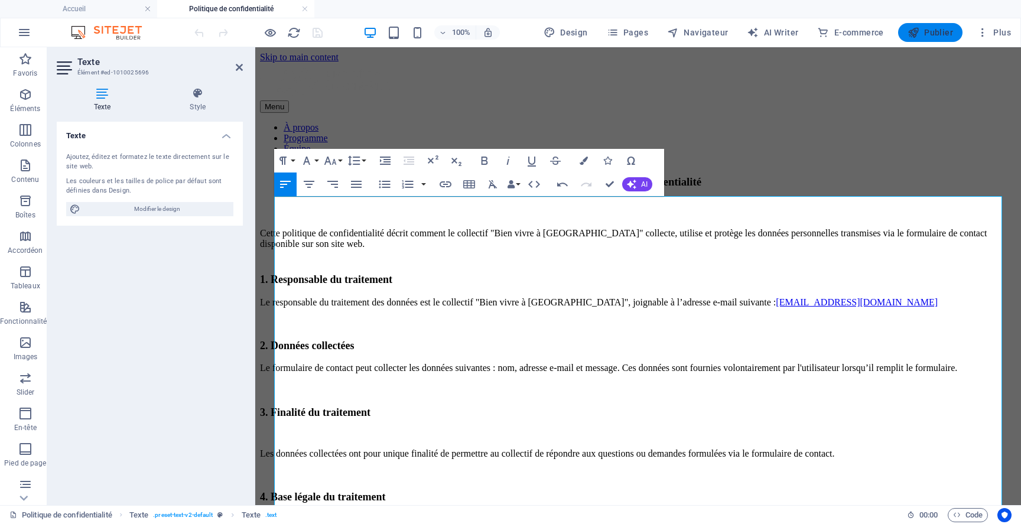
click at [924, 34] on span "Publier" at bounding box center [929, 33] width 45 height 12
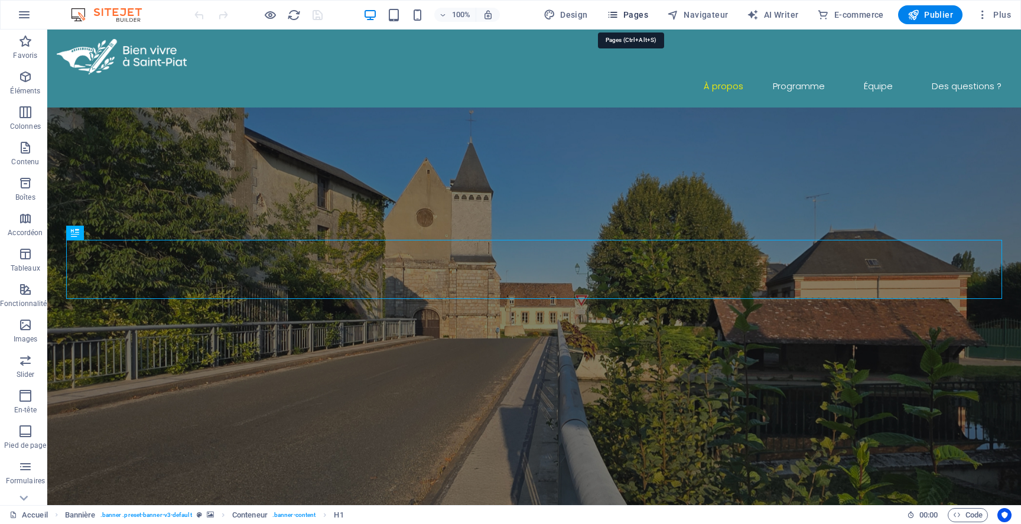
click at [634, 6] on button "Pages" at bounding box center [627, 14] width 51 height 19
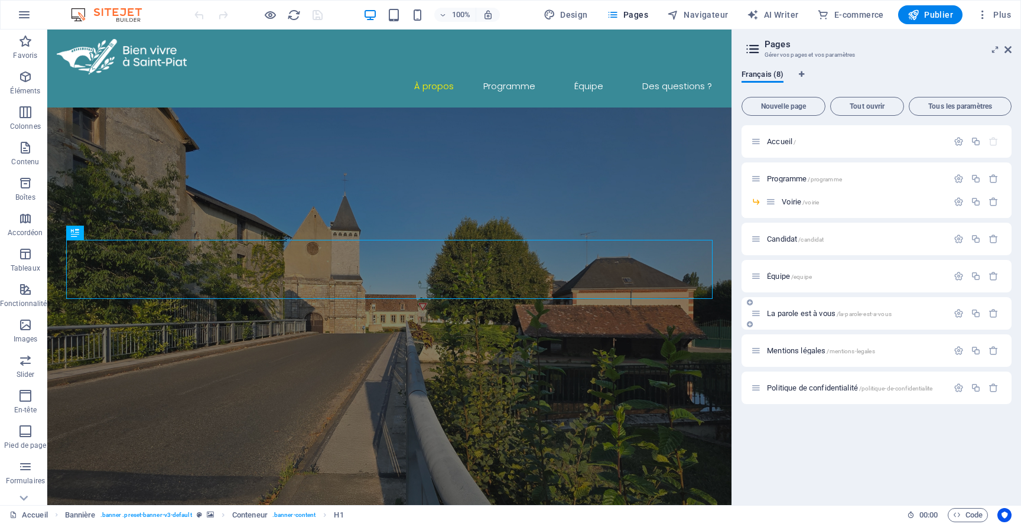
click at [791, 312] on span "La parole est à vous /la-parole-est-a-vous" at bounding box center [829, 313] width 125 height 9
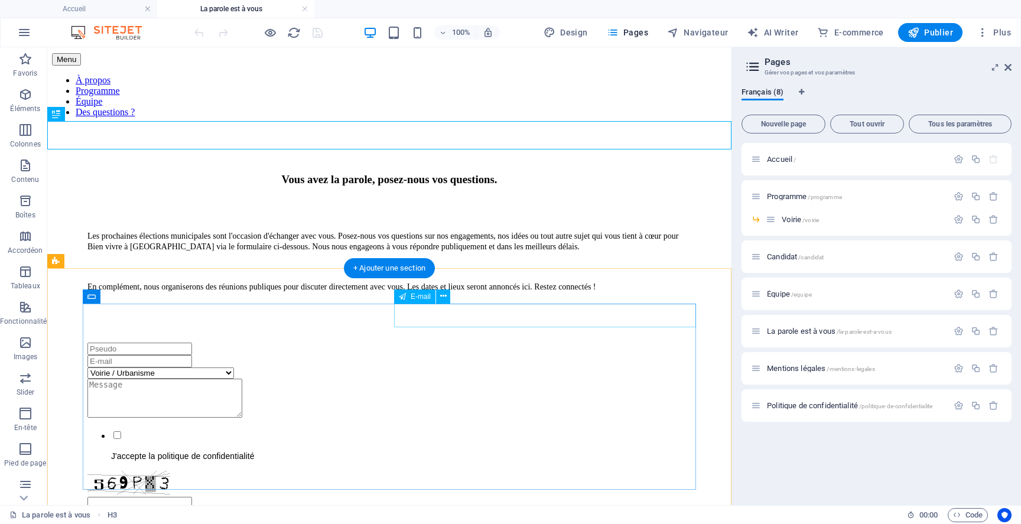
scroll to position [51, 0]
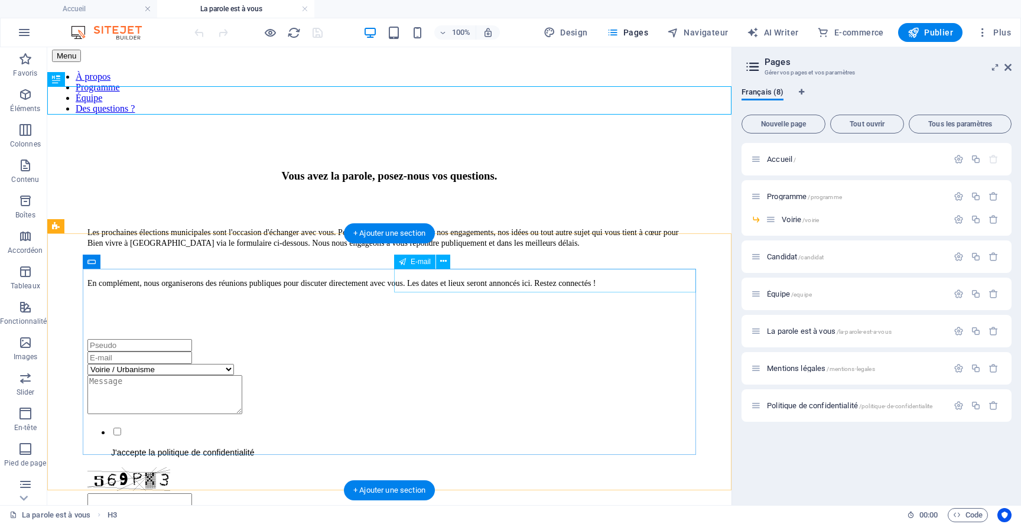
click at [456, 351] on div at bounding box center [389, 357] width 604 height 12
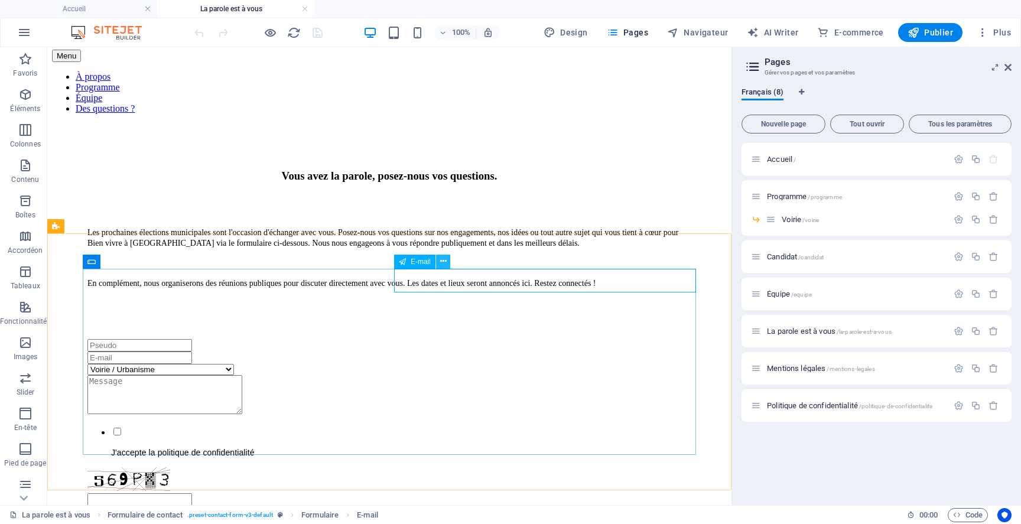
click at [442, 263] on icon at bounding box center [443, 261] width 6 height 12
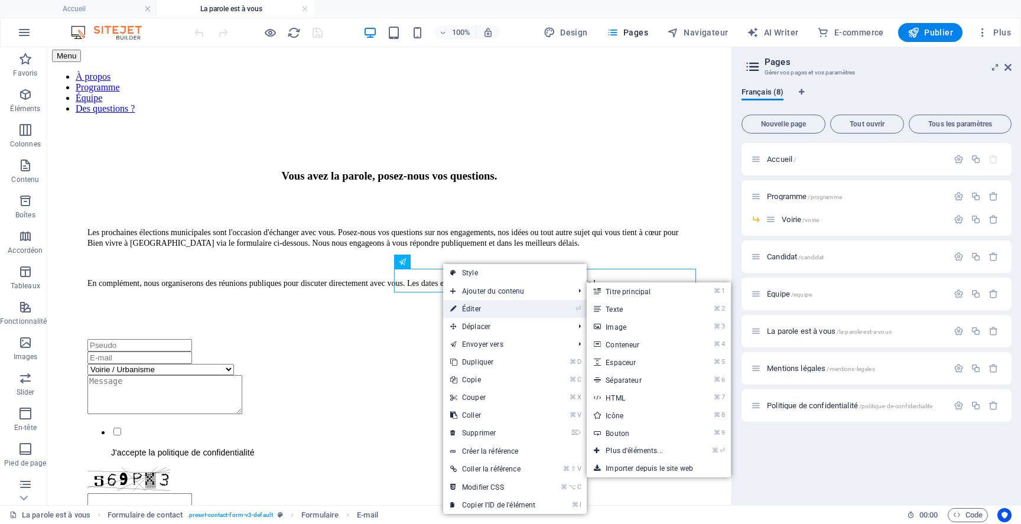
click at [471, 308] on link "⏎ Éditer" at bounding box center [492, 309] width 99 height 18
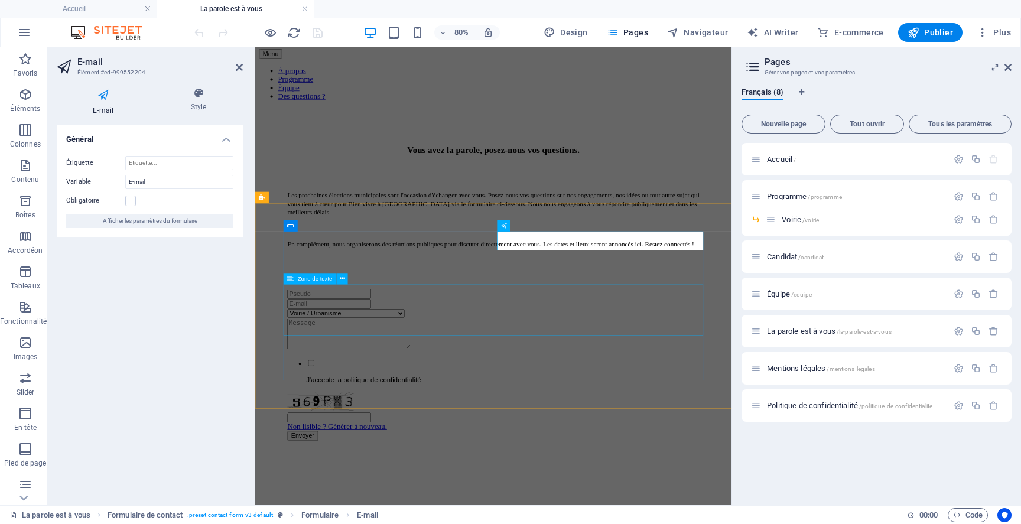
scroll to position [42, 0]
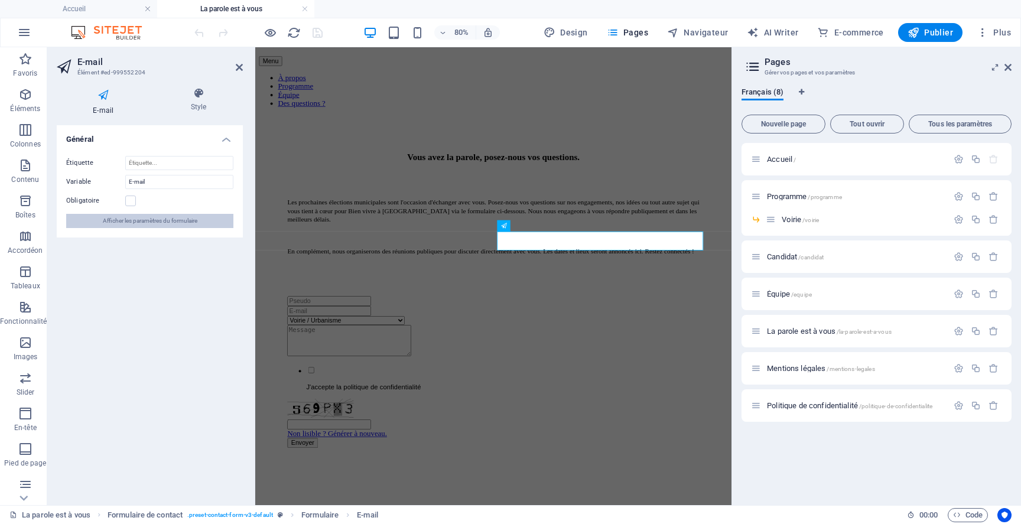
click at [153, 220] on span "Afficher les paramètres du formulaire" at bounding box center [150, 221] width 95 height 14
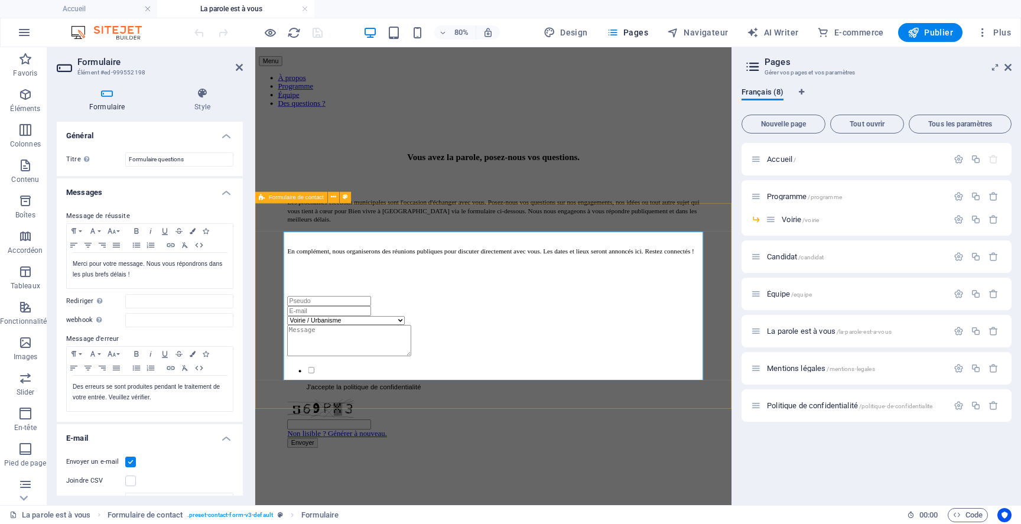
click at [399, 323] on div "Voirie / Urbanisme Cœur de village / Cadre de vie Jeunesse / Éducation Vie asso…" at bounding box center [553, 453] width 586 height 261
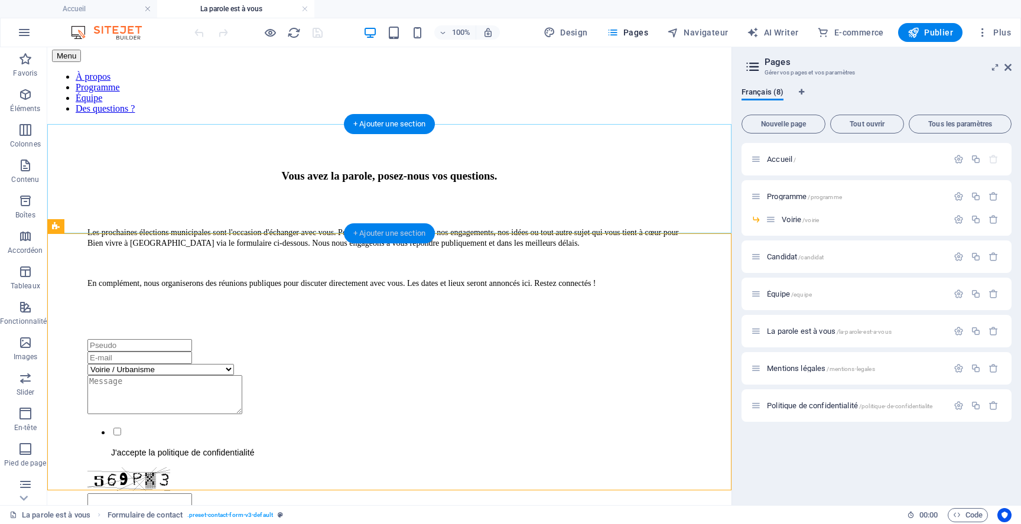
click at [360, 234] on div "+ Ajouter une section" at bounding box center [389, 233] width 91 height 20
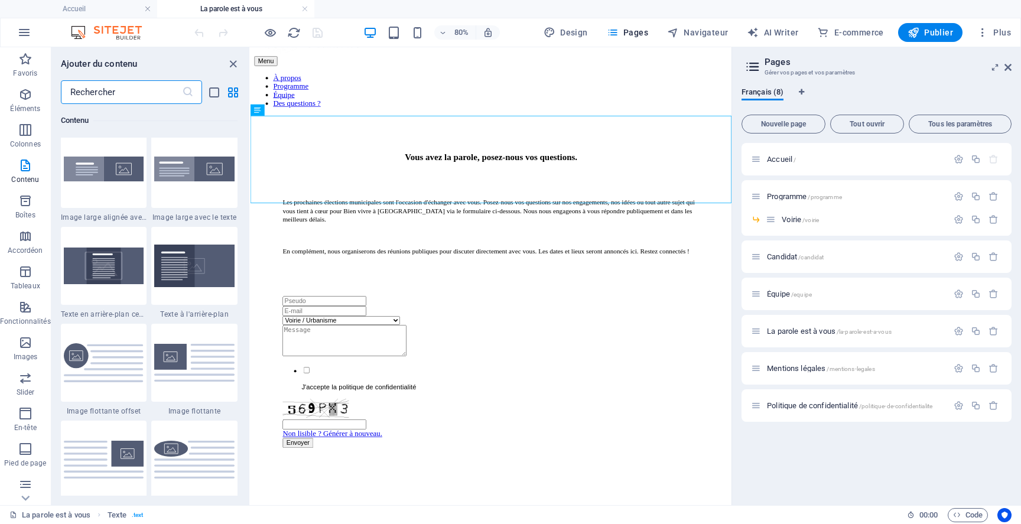
scroll to position [2397, 0]
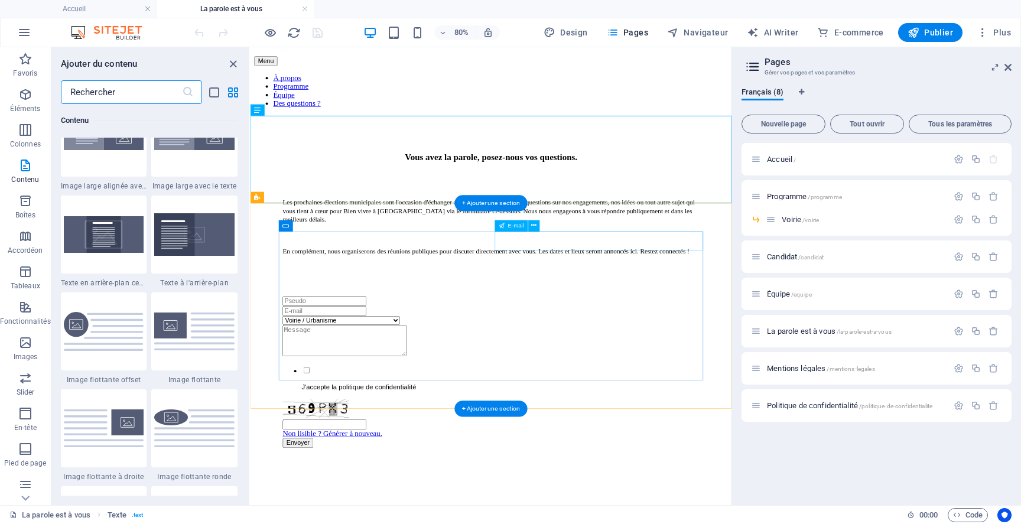
click at [704, 371] on div at bounding box center [551, 377] width 521 height 12
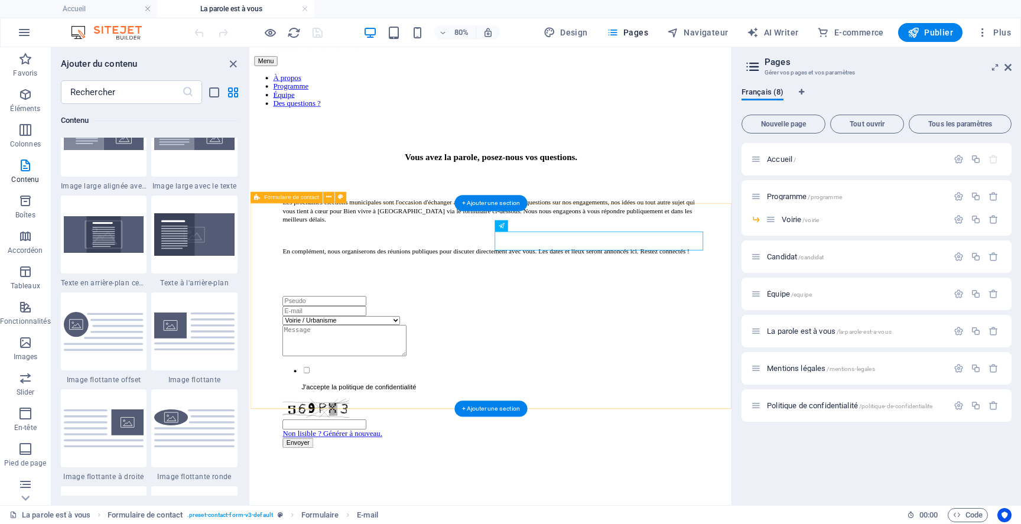
click at [607, 323] on div "Voirie / Urbanisme Cœur de village / Cadre de vie Jeunesse / Éducation Vie asso…" at bounding box center [551, 453] width 592 height 261
click at [589, 323] on div "Voirie / Urbanisme Cœur de village / Cadre de vie Jeunesse / Éducation Vie asso…" at bounding box center [551, 453] width 592 height 261
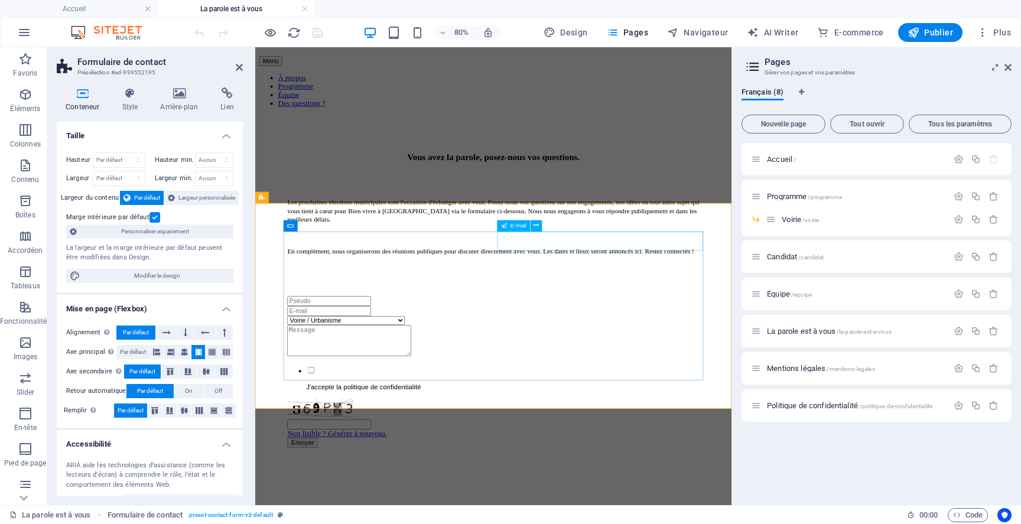
click at [400, 371] on input "email" at bounding box center [347, 377] width 105 height 12
click at [537, 224] on icon at bounding box center [535, 226] width 5 height 10
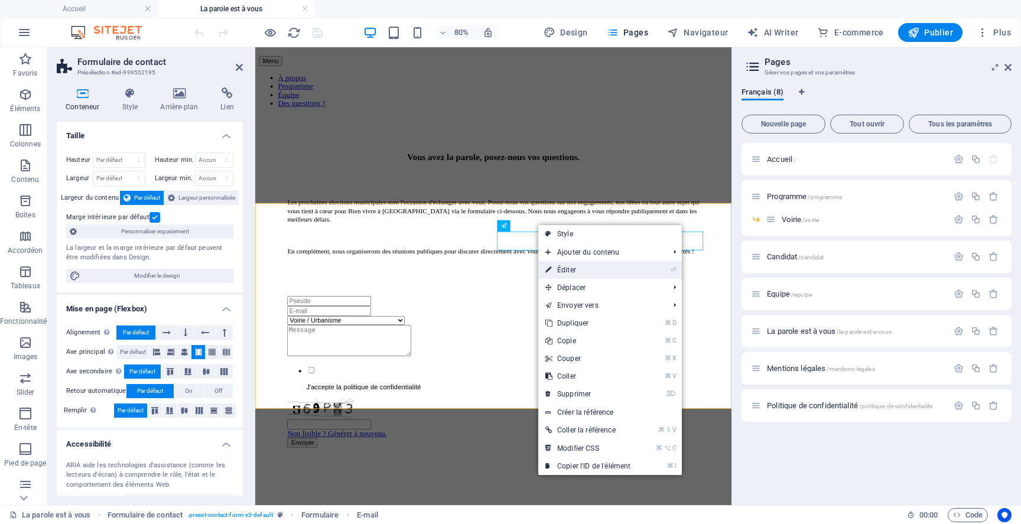
click at [573, 264] on link "⏎ Éditer" at bounding box center [587, 270] width 99 height 18
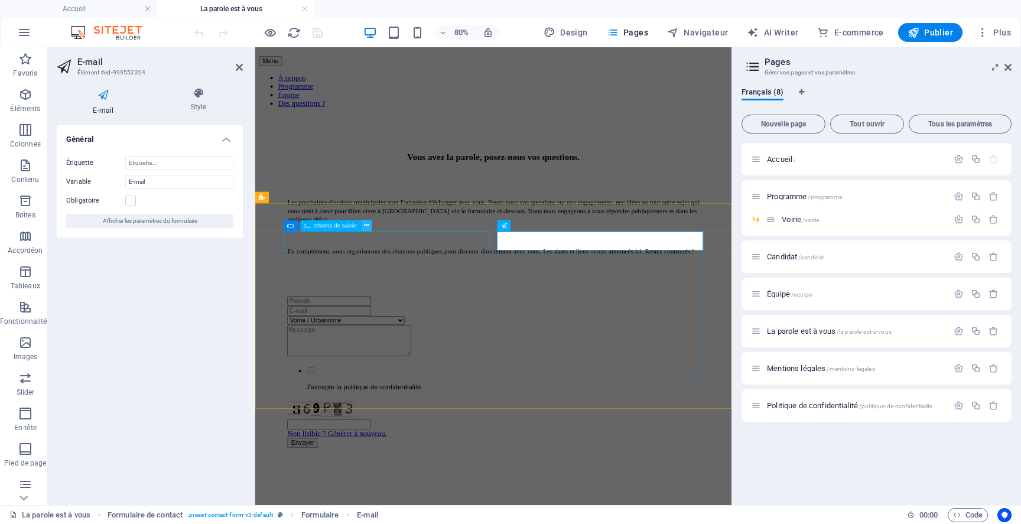
click at [366, 230] on icon at bounding box center [366, 226] width 5 height 10
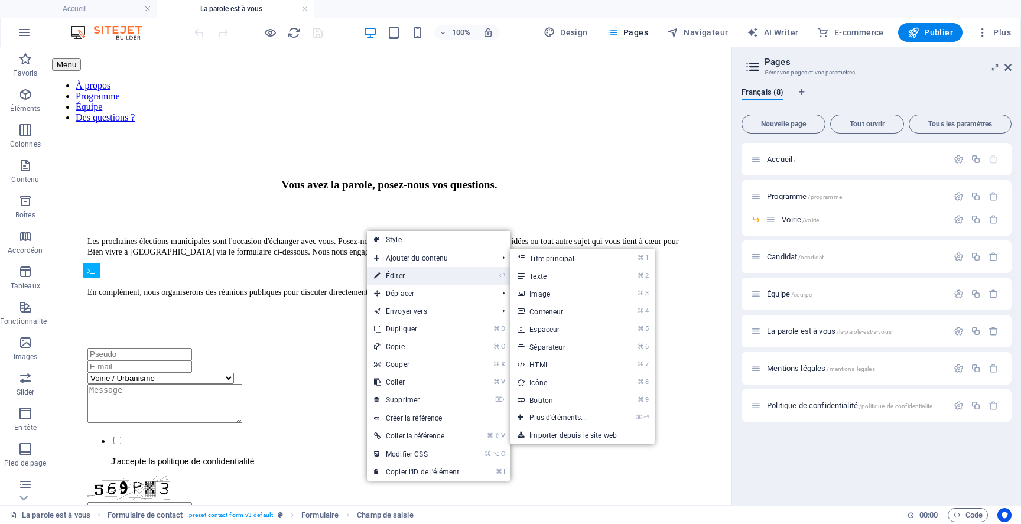
click at [402, 277] on link "⏎ Éditer" at bounding box center [416, 276] width 99 height 18
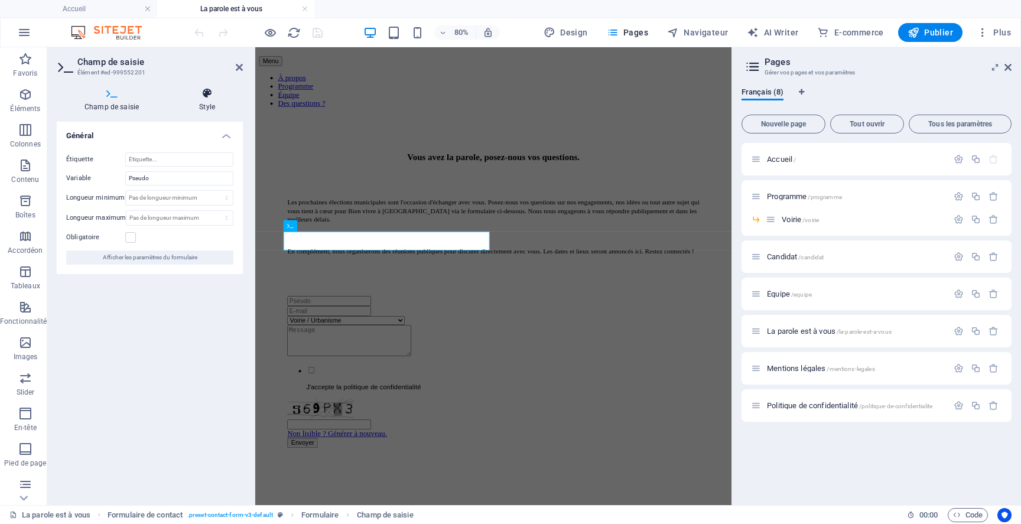
click at [206, 99] on icon at bounding box center [206, 93] width 71 height 12
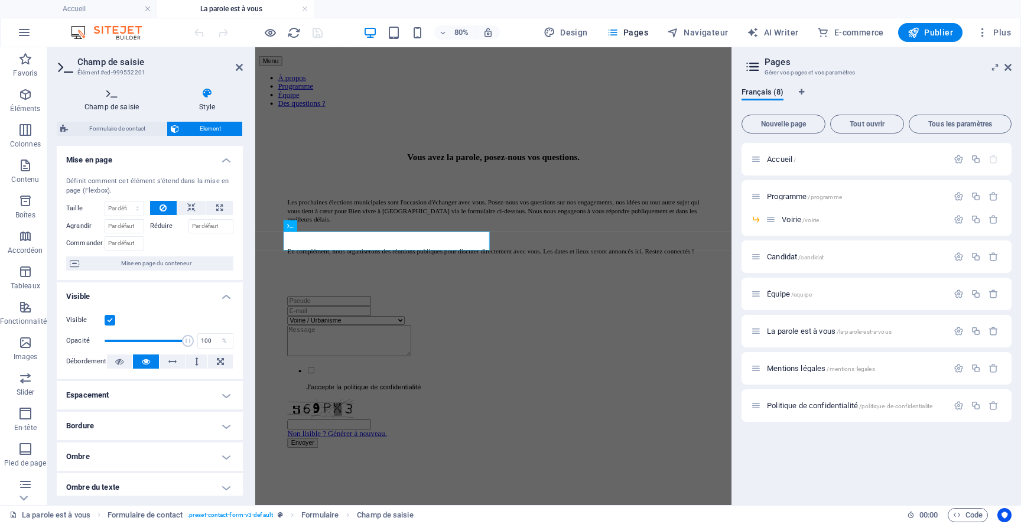
click at [114, 95] on icon at bounding box center [112, 93] width 110 height 12
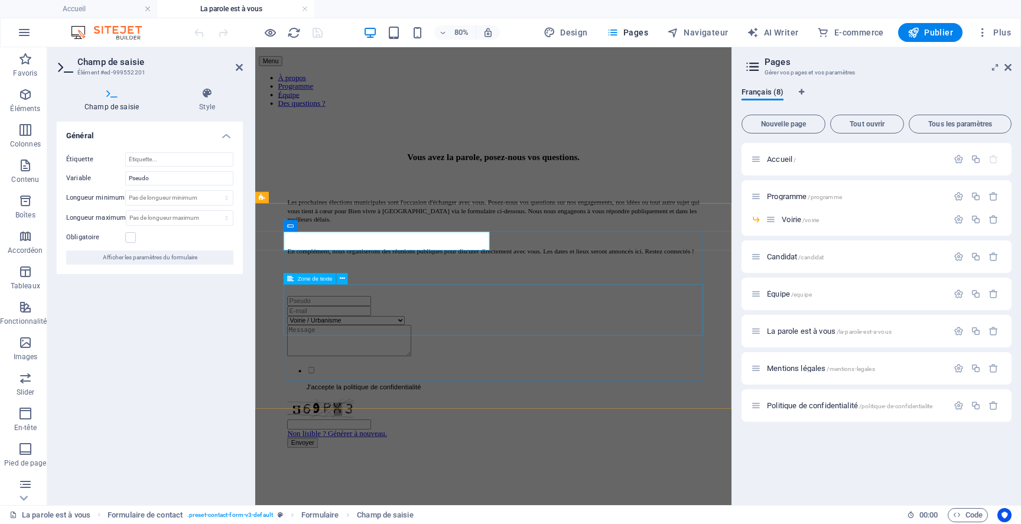
click at [320, 395] on div at bounding box center [552, 415] width 515 height 41
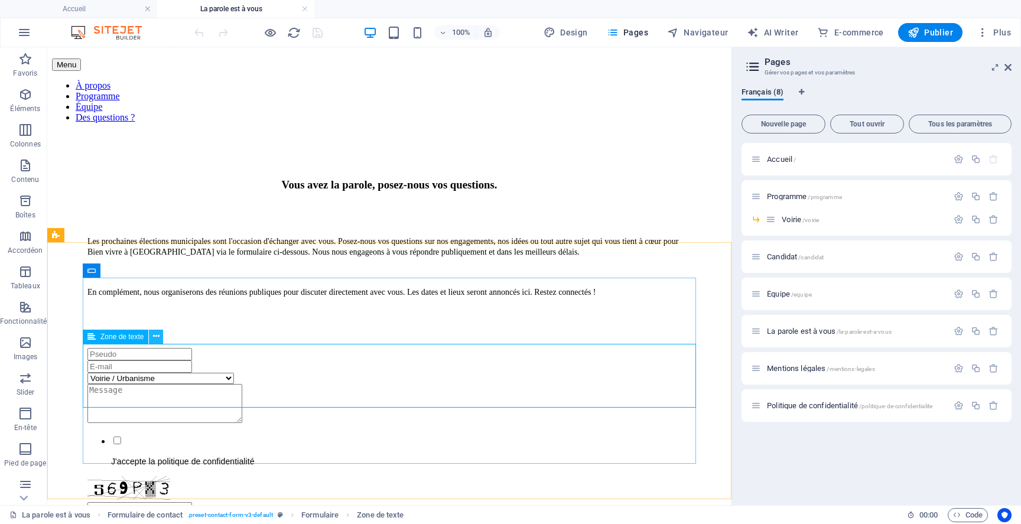
click at [157, 334] on icon at bounding box center [156, 336] width 6 height 12
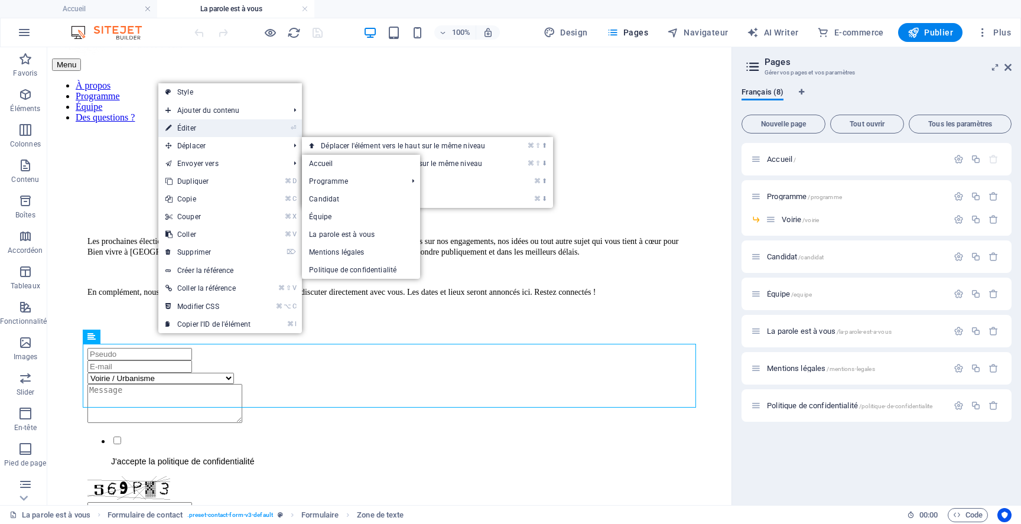
click at [199, 132] on link "⏎ Éditer" at bounding box center [207, 128] width 99 height 18
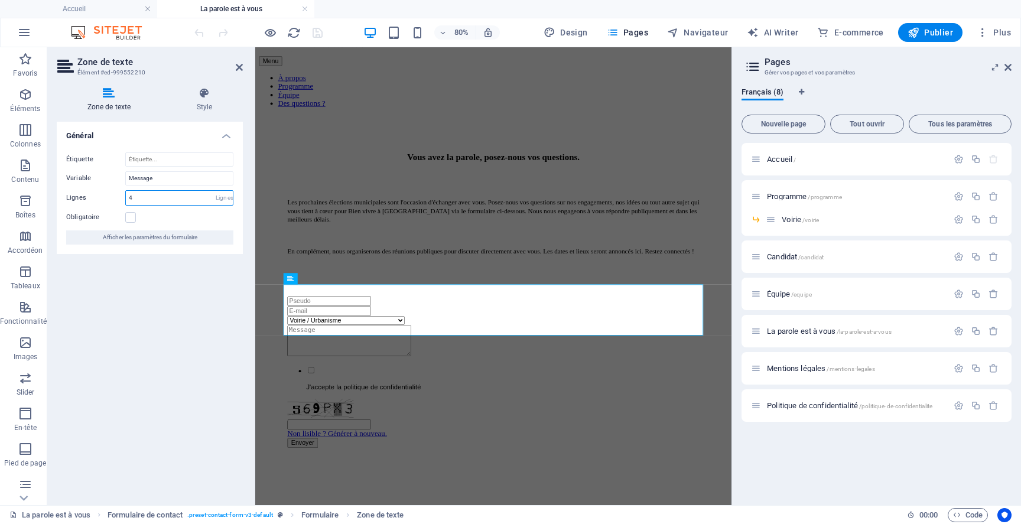
click at [203, 200] on input "4" at bounding box center [179, 198] width 107 height 14
click at [129, 217] on label at bounding box center [130, 217] width 11 height 11
click at [0, 0] on input "Obligatoire" at bounding box center [0, 0] width 0 height 0
click at [177, 236] on span "Afficher les paramètres du formulaire" at bounding box center [150, 237] width 95 height 14
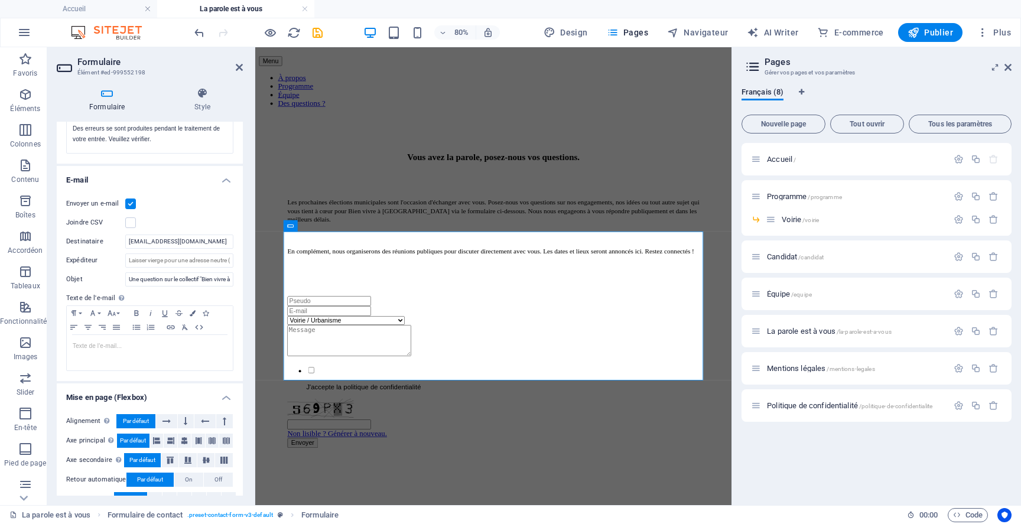
scroll to position [278, 0]
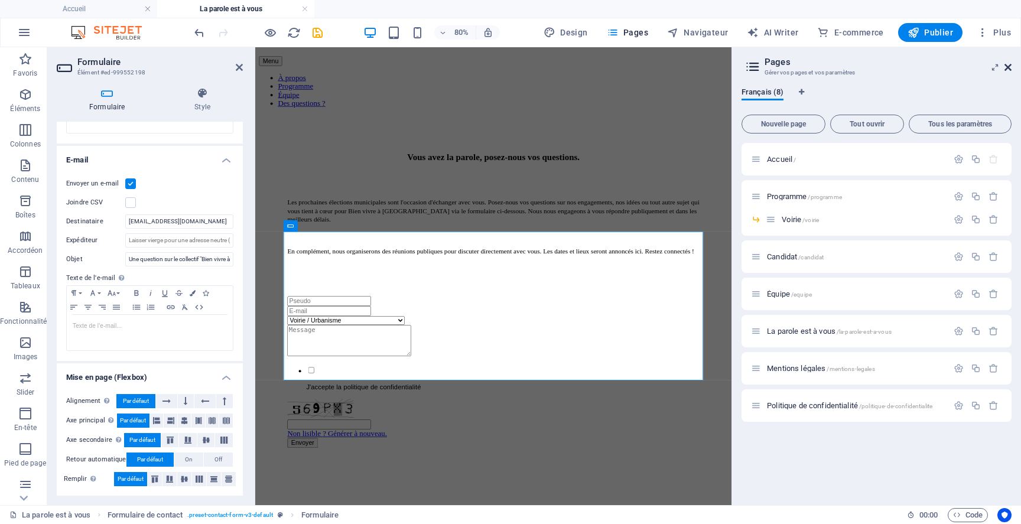
click at [1005, 68] on icon at bounding box center [1007, 67] width 7 height 9
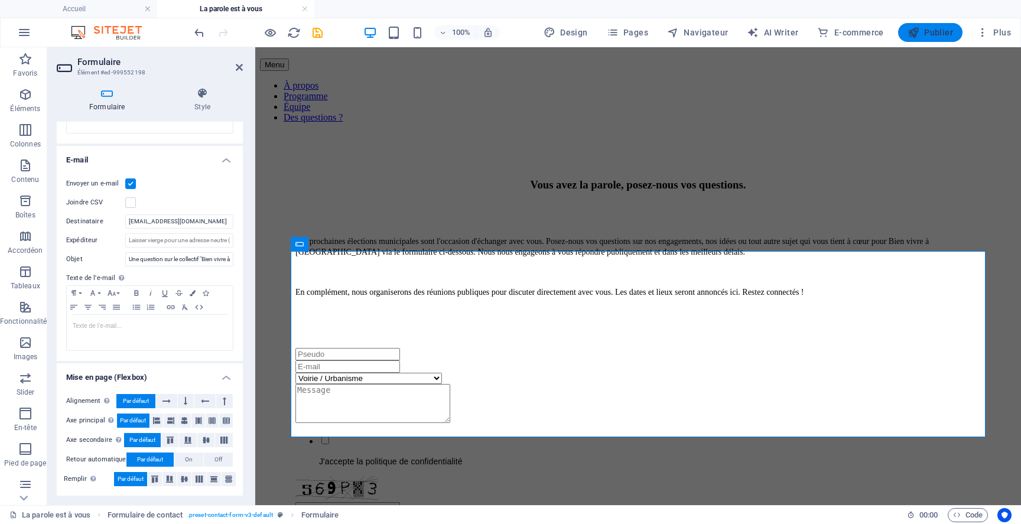
click at [934, 30] on span "Publier" at bounding box center [929, 33] width 45 height 12
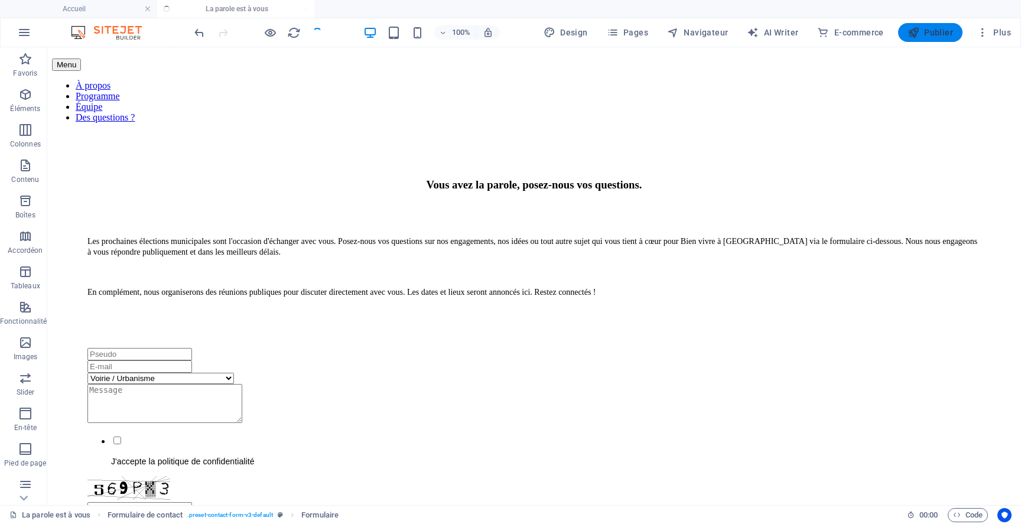
select select
checkbox input "false"
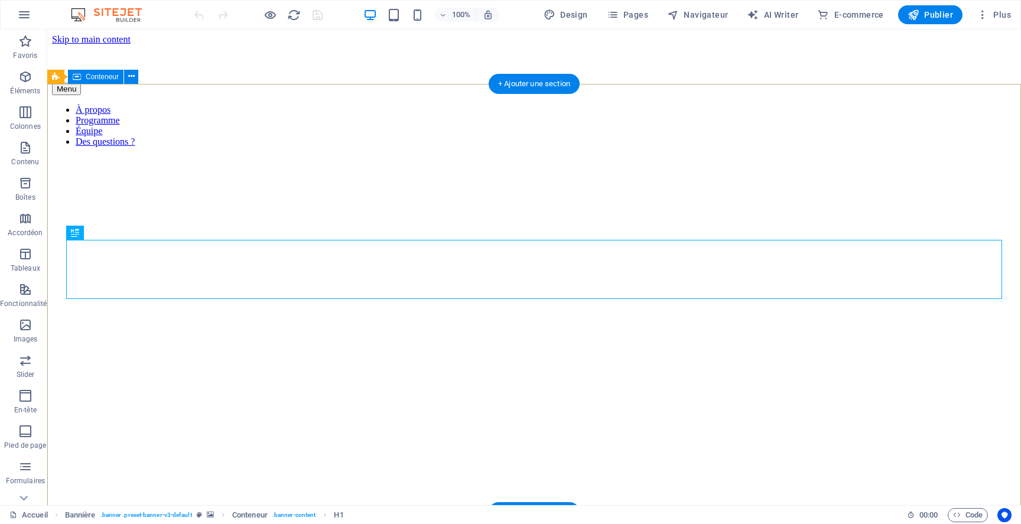
scroll to position [6, 0]
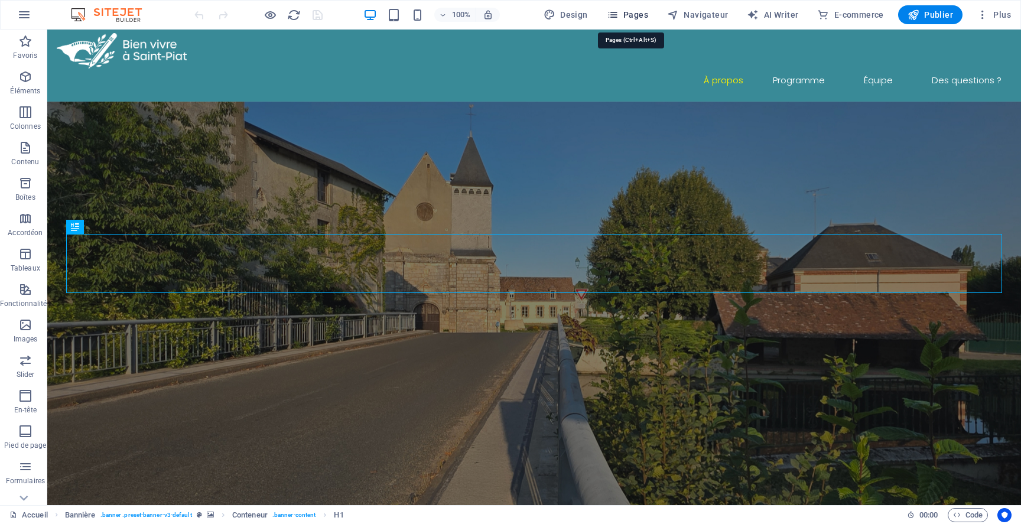
click at [629, 13] on span "Pages" at bounding box center [627, 15] width 41 height 12
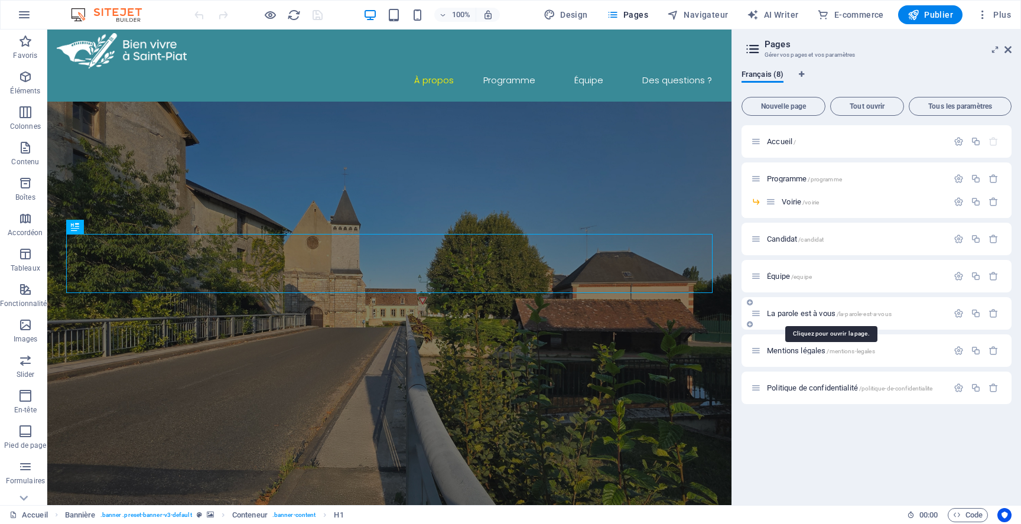
click at [783, 317] on span "La parole est à vous /la-parole-est-a-vous" at bounding box center [829, 313] width 125 height 9
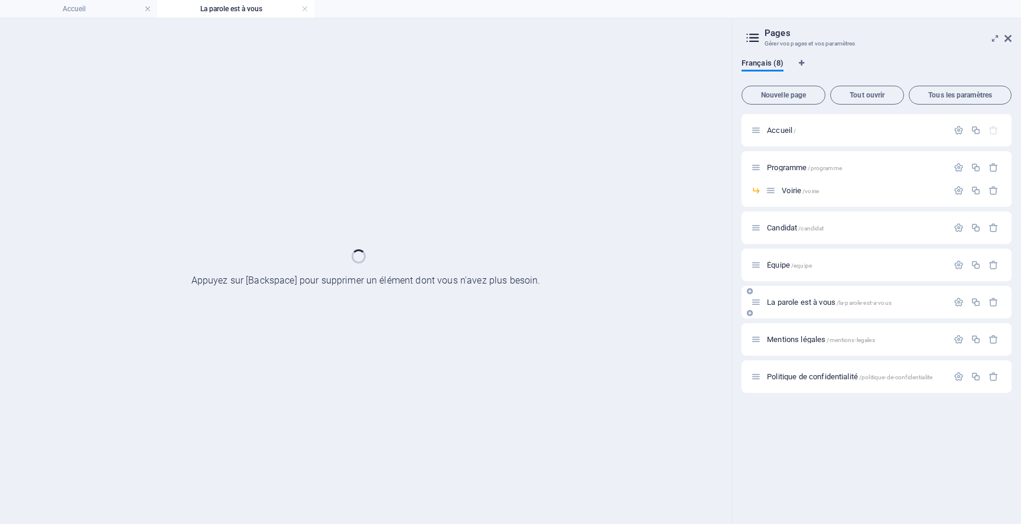
scroll to position [0, 0]
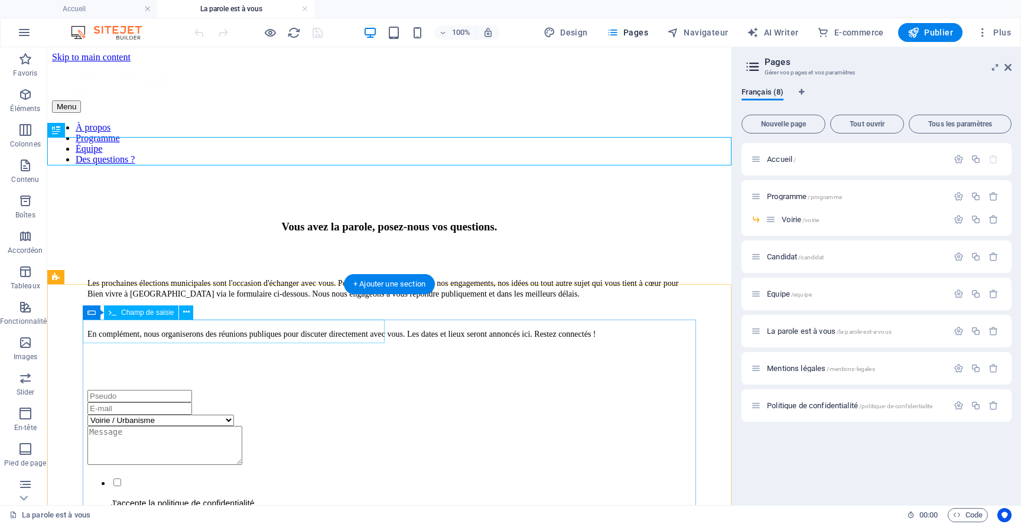
click at [236, 390] on div at bounding box center [389, 396] width 604 height 12
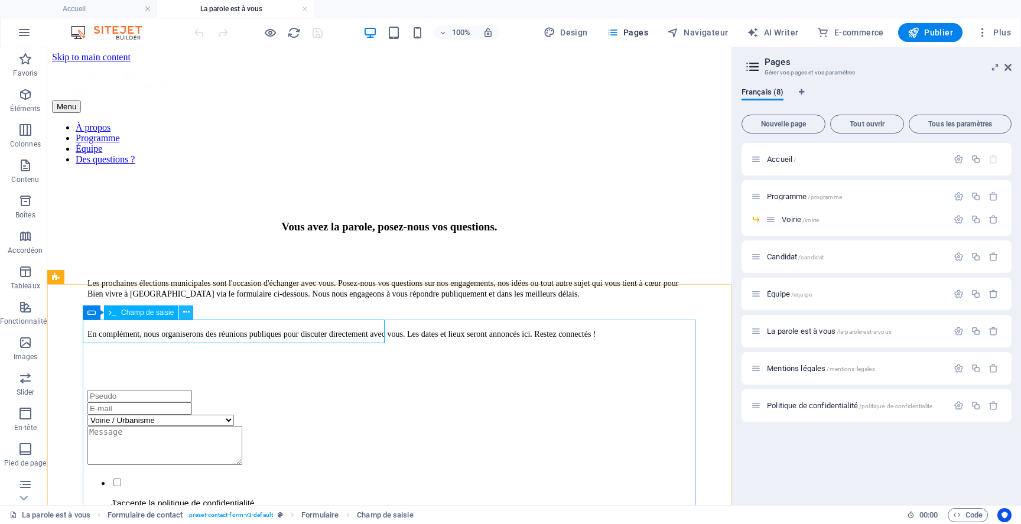
click at [187, 310] on icon at bounding box center [186, 312] width 6 height 12
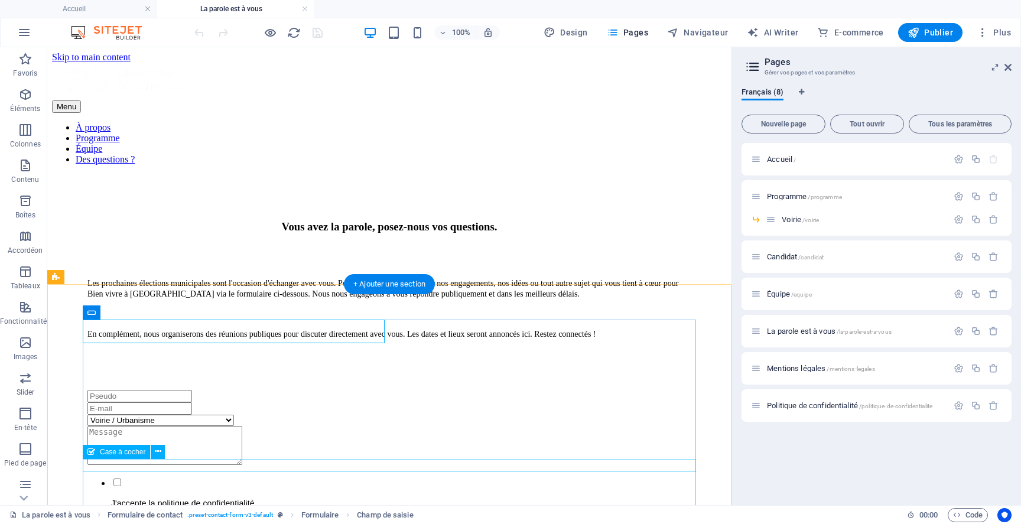
click at [162, 477] on div "J'accepte la politique de confidentialité" at bounding box center [389, 493] width 604 height 32
click at [155, 453] on icon at bounding box center [158, 451] width 6 height 12
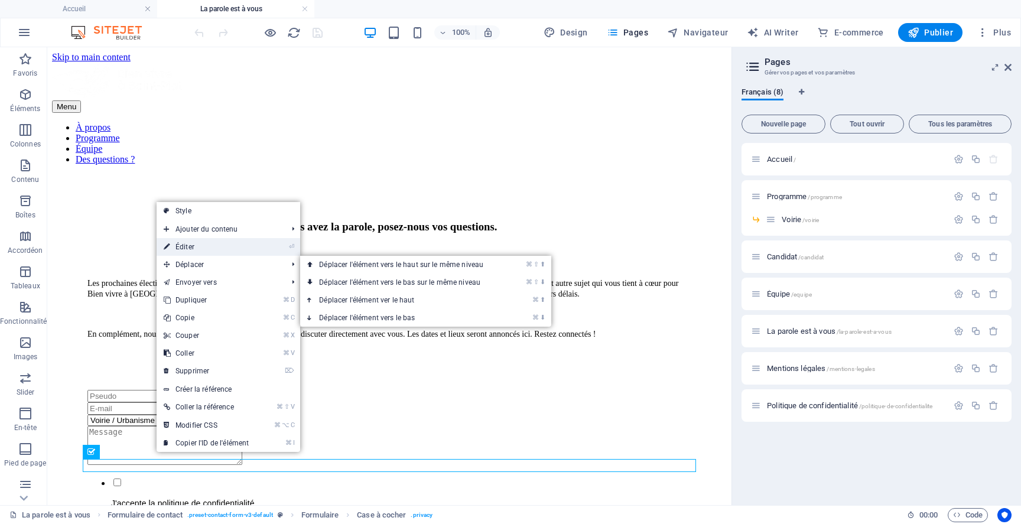
click at [201, 239] on link "⏎ Éditer" at bounding box center [206, 247] width 99 height 18
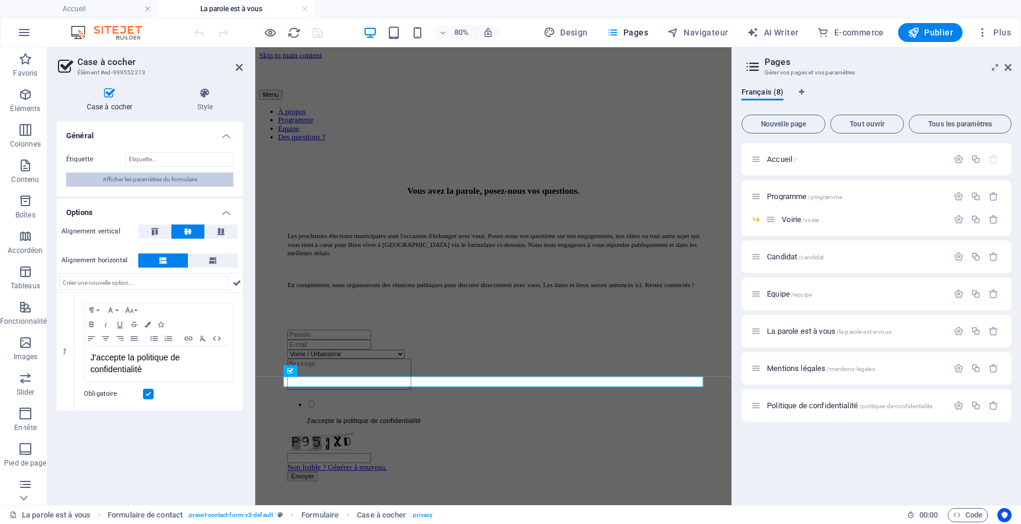
click at [191, 181] on span "Afficher les paramètres du formulaire" at bounding box center [150, 179] width 95 height 14
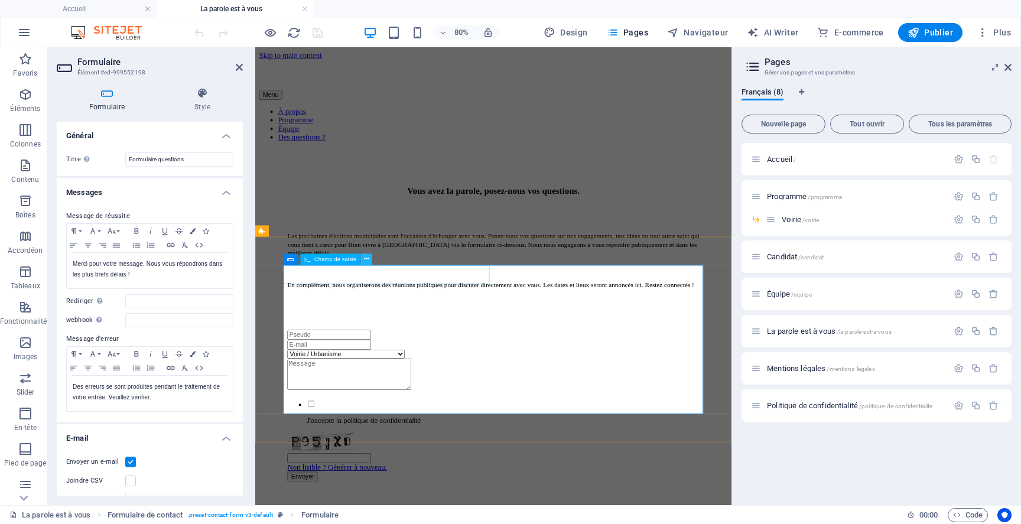
click at [366, 258] on icon at bounding box center [366, 259] width 5 height 10
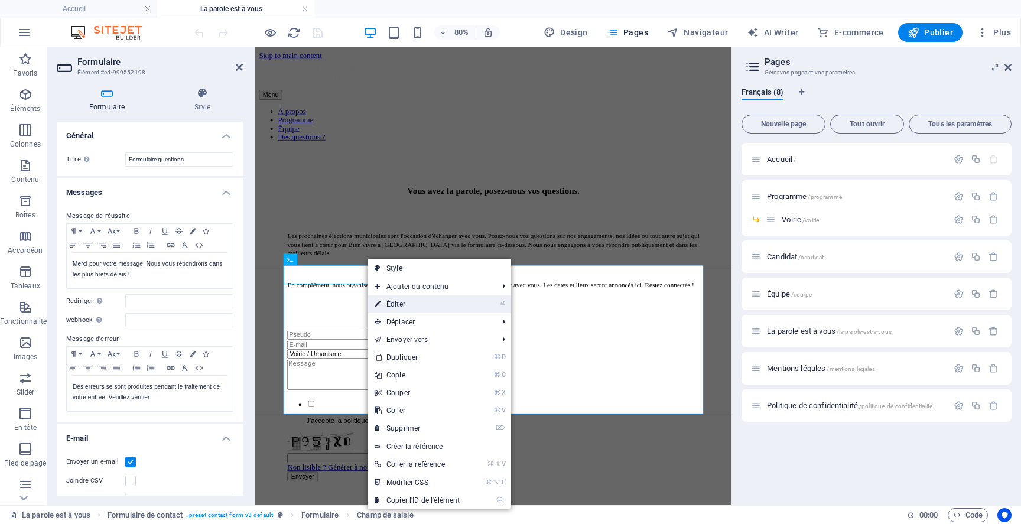
click at [397, 304] on link "⏎ Éditer" at bounding box center [416, 304] width 99 height 18
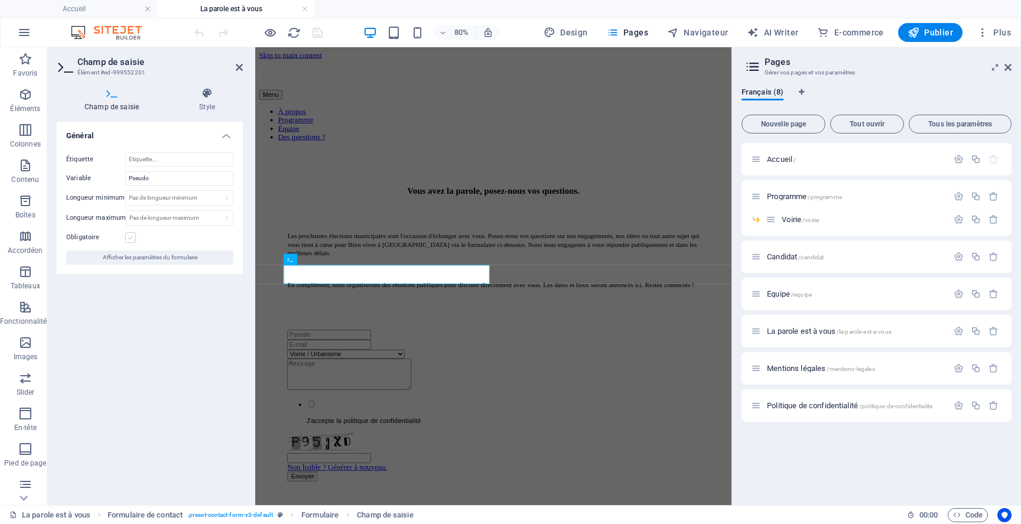
click at [131, 238] on label at bounding box center [130, 237] width 11 height 11
click at [0, 0] on input "Obligatoire" at bounding box center [0, 0] width 0 height 0
click at [538, 259] on icon at bounding box center [535, 259] width 5 height 10
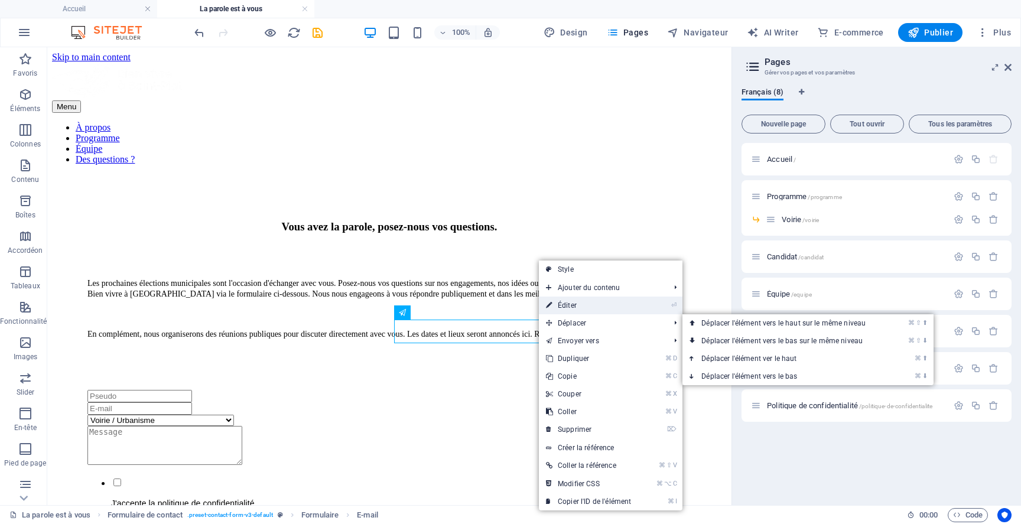
click at [568, 308] on link "⏎ Éditer" at bounding box center [588, 306] width 99 height 18
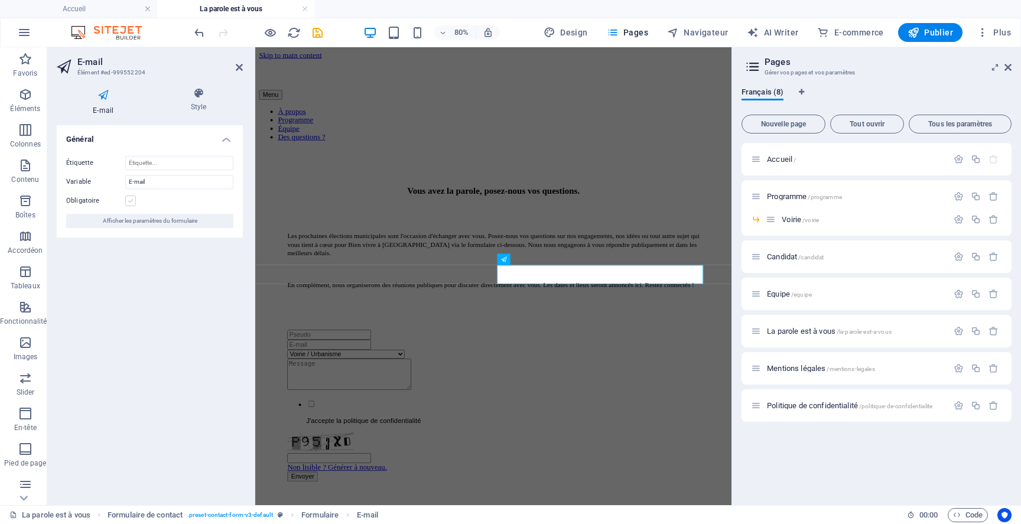
click at [132, 198] on label at bounding box center [130, 201] width 11 height 11
click at [0, 0] on input "Obligatoire" at bounding box center [0, 0] width 0 height 0
click at [1009, 67] on icon at bounding box center [1007, 67] width 7 height 9
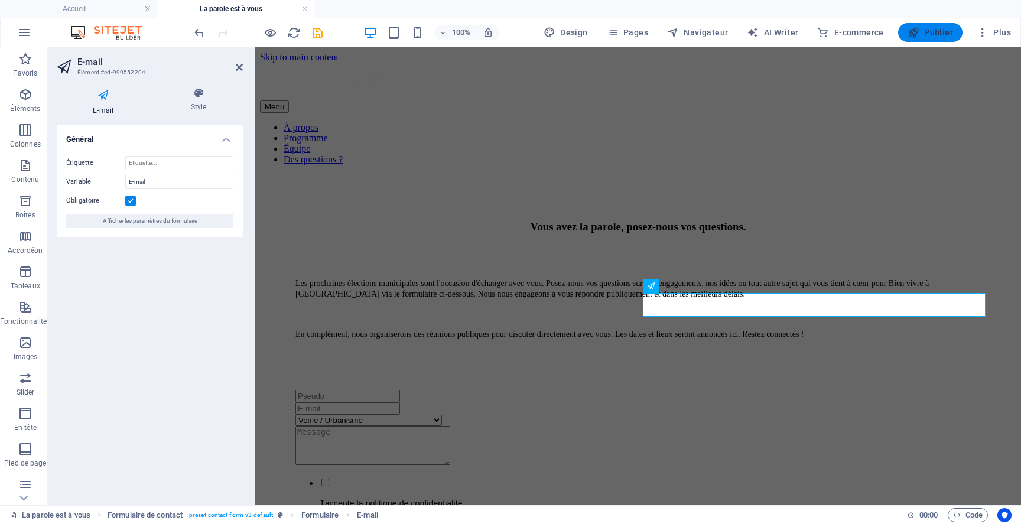
click at [924, 33] on span "Publier" at bounding box center [929, 33] width 45 height 12
select select
checkbox input "false"
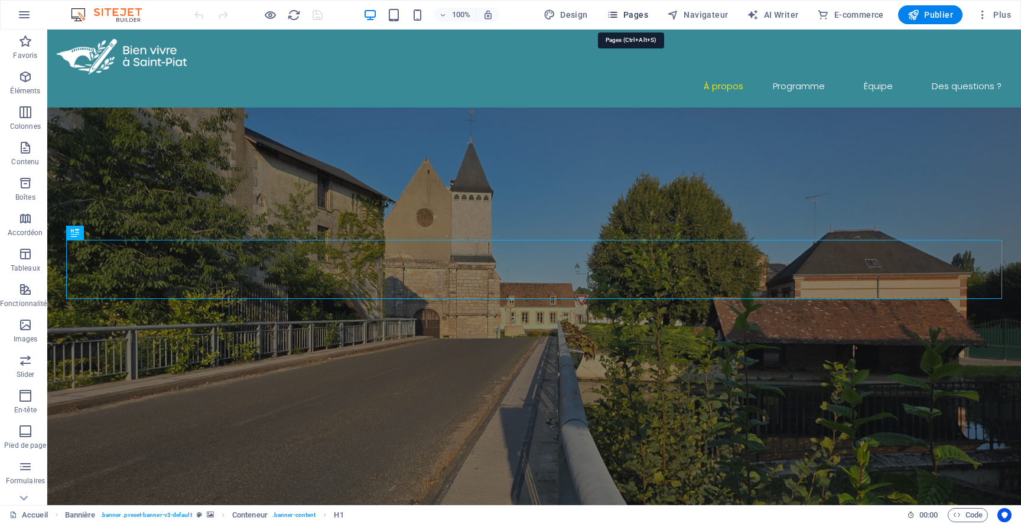
click at [630, 13] on span "Pages" at bounding box center [627, 15] width 41 height 12
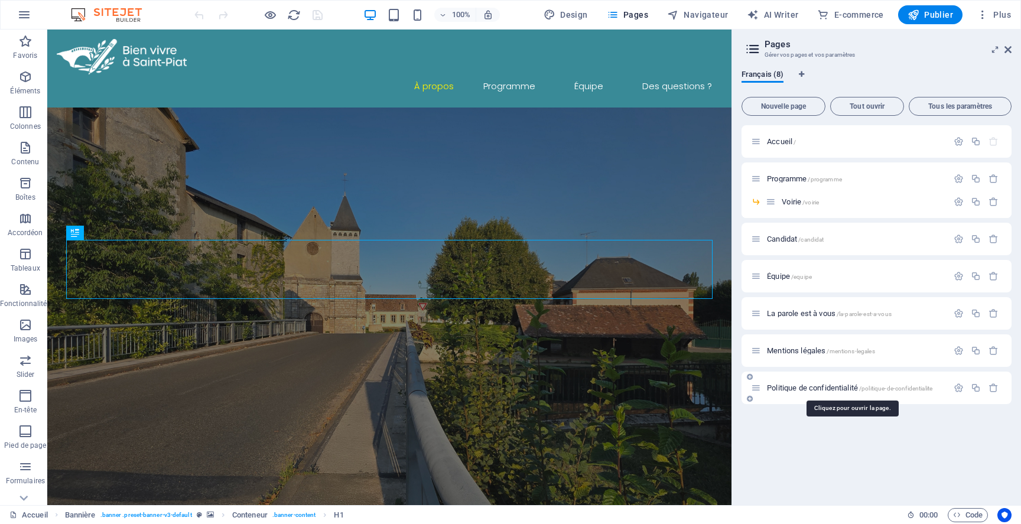
click at [796, 391] on span "Politique de confidentialité /politique-de-confidentialite" at bounding box center [849, 387] width 165 height 9
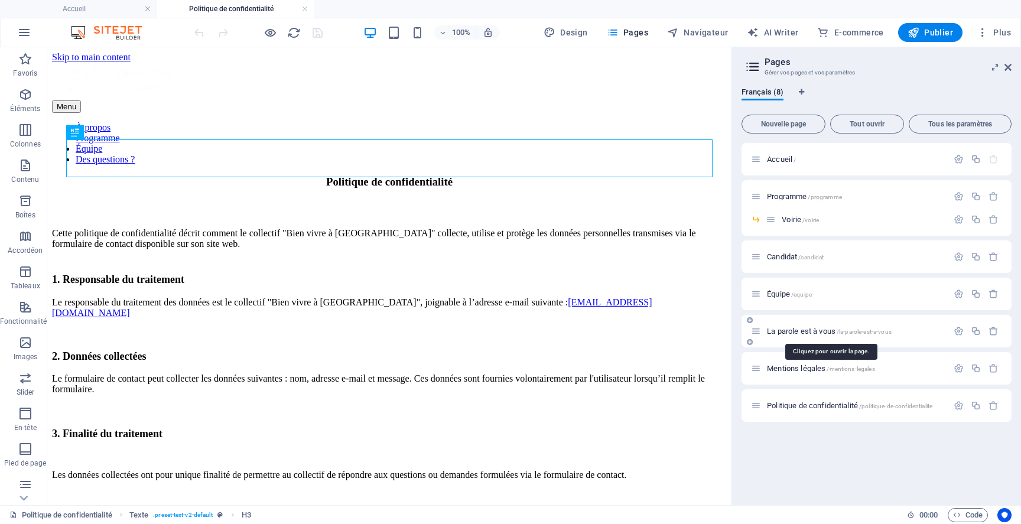
click at [793, 334] on span "La parole est à vous /la-parole-est-a-vous" at bounding box center [829, 331] width 125 height 9
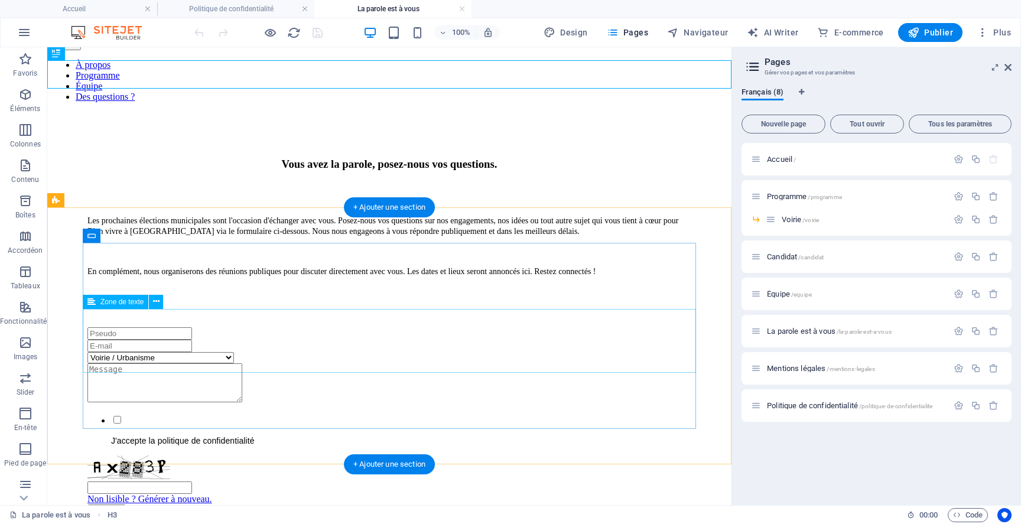
scroll to position [79, 0]
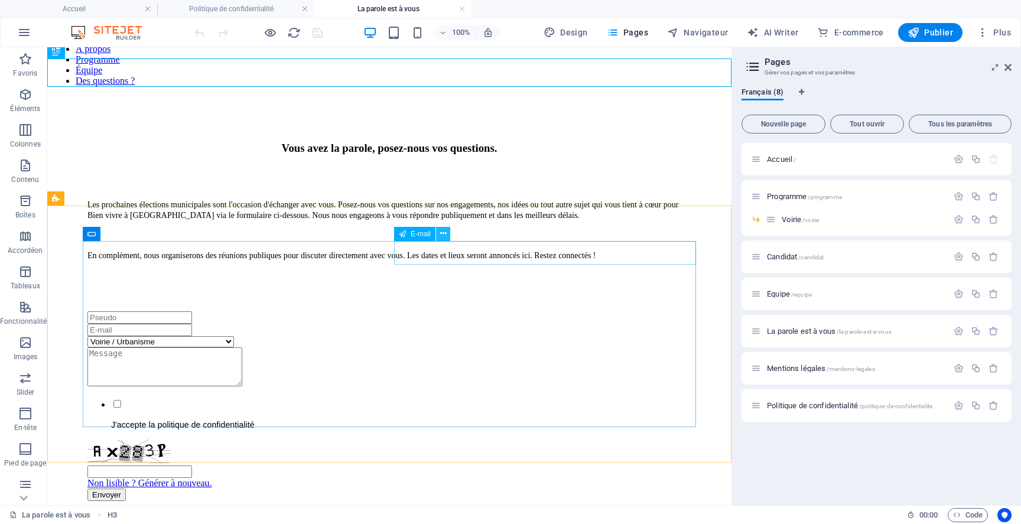
click at [442, 235] on icon at bounding box center [443, 233] width 6 height 12
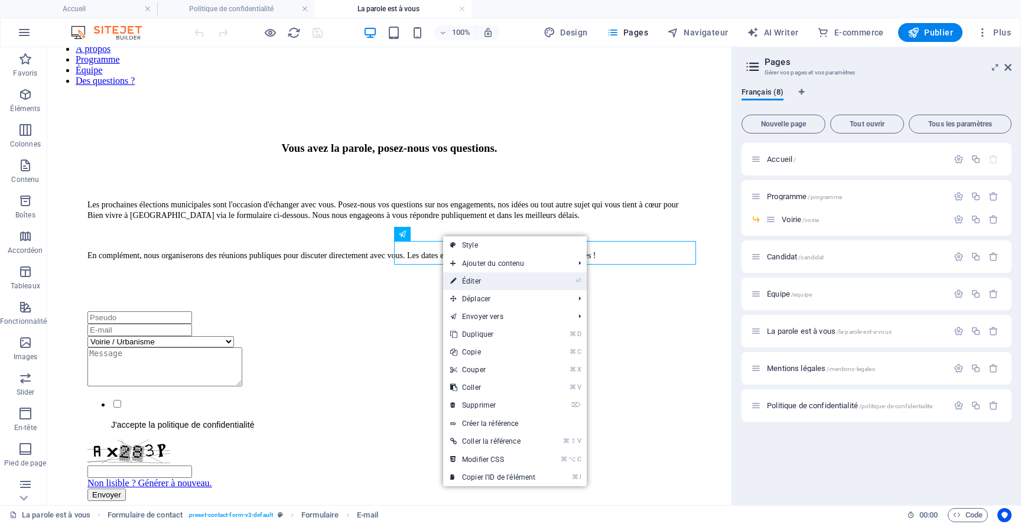
click at [491, 286] on link "⏎ Éditer" at bounding box center [492, 281] width 99 height 18
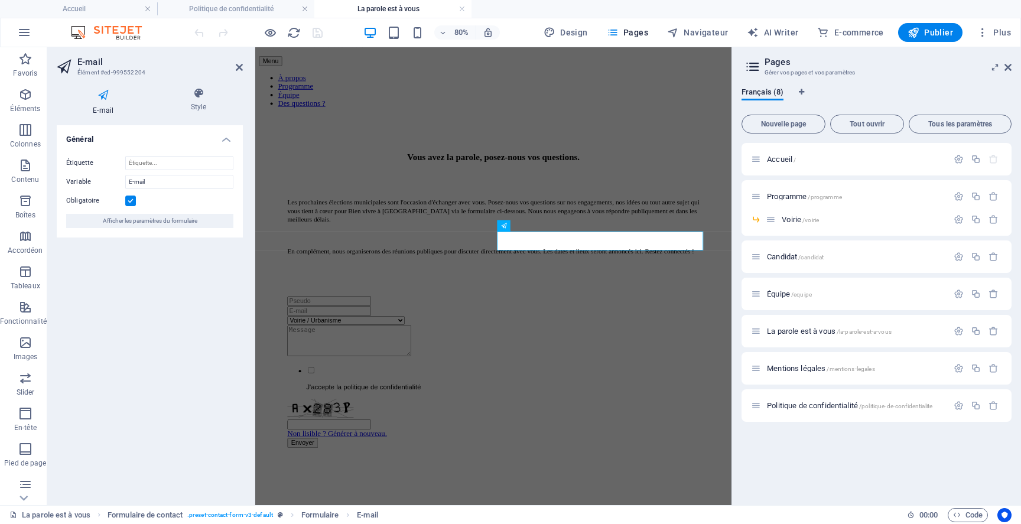
click at [127, 201] on label at bounding box center [130, 201] width 11 height 11
click at [0, 0] on input "Obligatoire" at bounding box center [0, 0] width 0 height 0
click at [389, 359] on div at bounding box center [552, 365] width 515 height 12
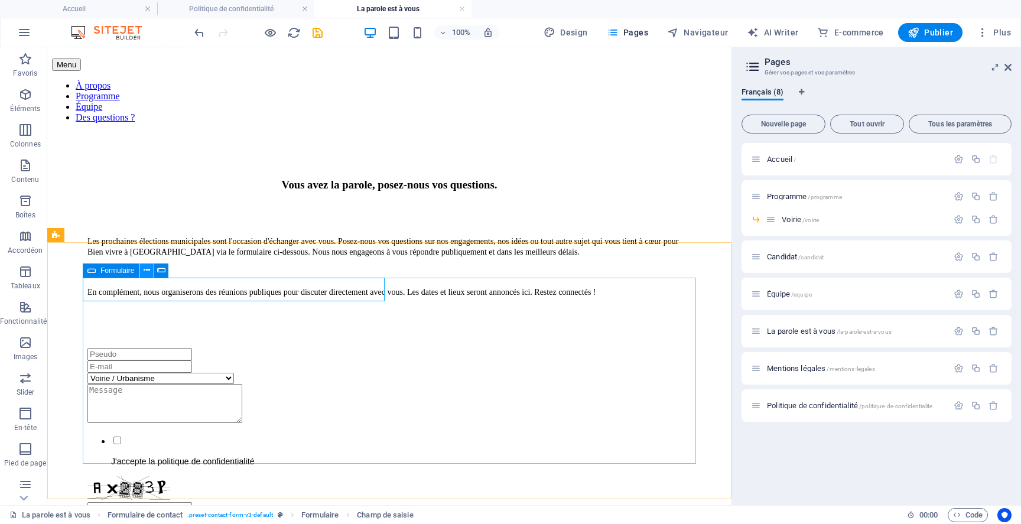
click at [149, 270] on icon at bounding box center [147, 270] width 6 height 12
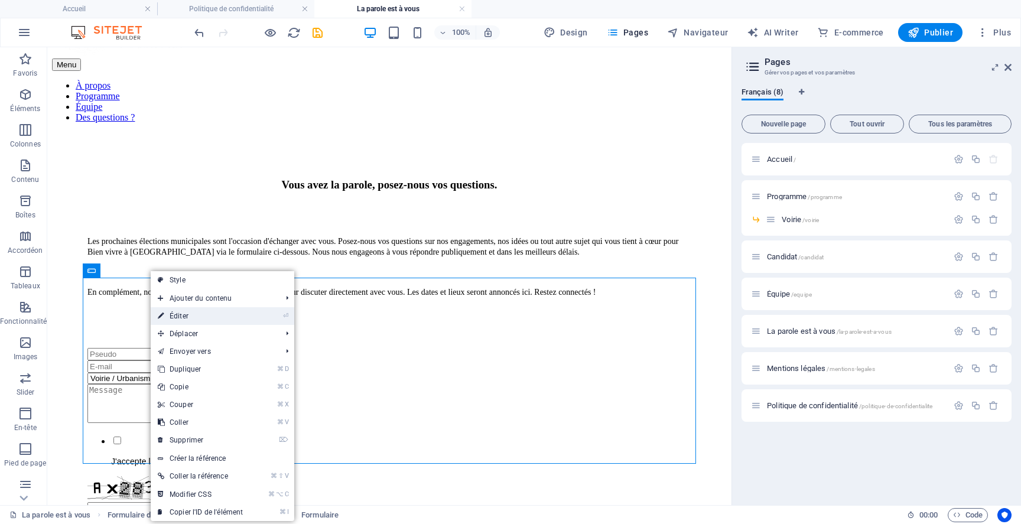
click at [195, 317] on link "⏎ Éditer" at bounding box center [200, 316] width 99 height 18
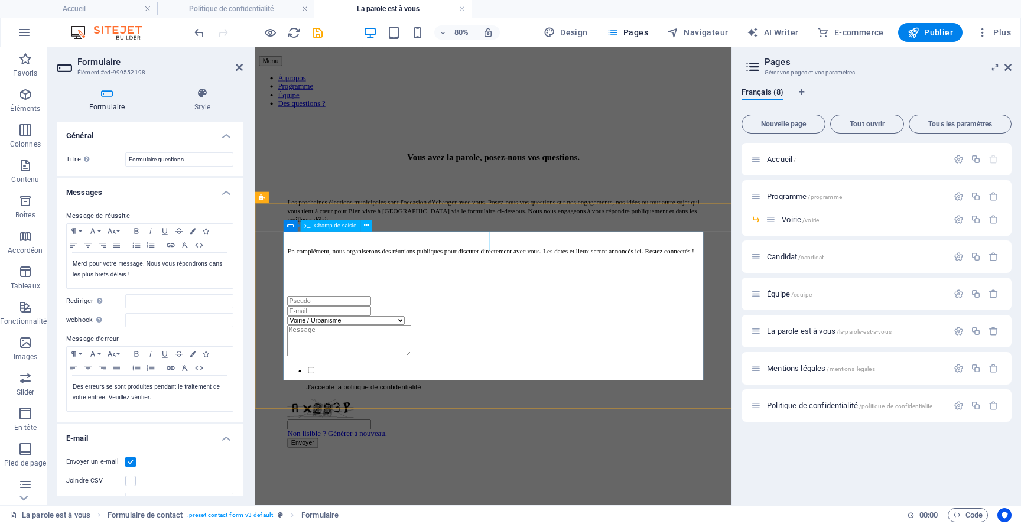
click at [322, 359] on input "text" at bounding box center [347, 365] width 105 height 12
click at [365, 223] on icon at bounding box center [366, 226] width 5 height 10
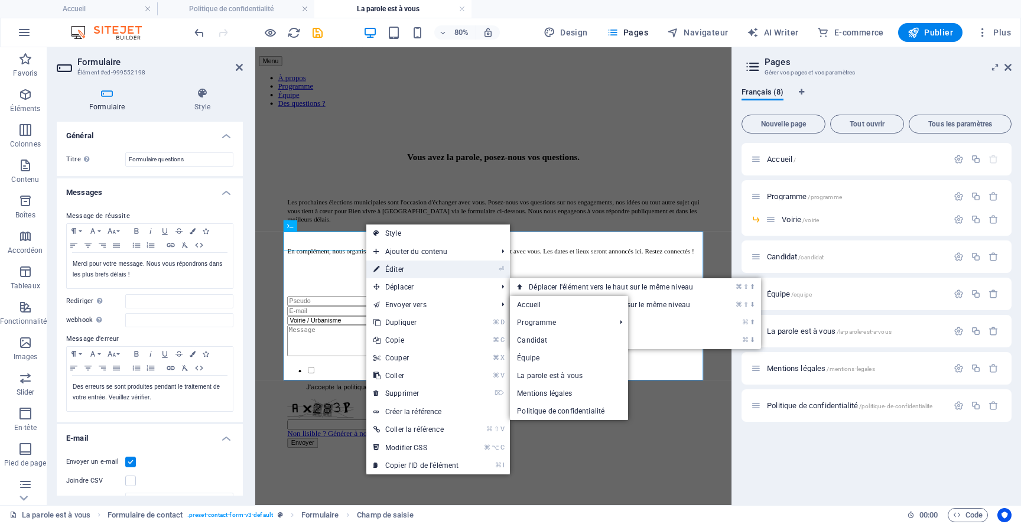
click at [404, 275] on link "⏎ Éditer" at bounding box center [415, 270] width 99 height 18
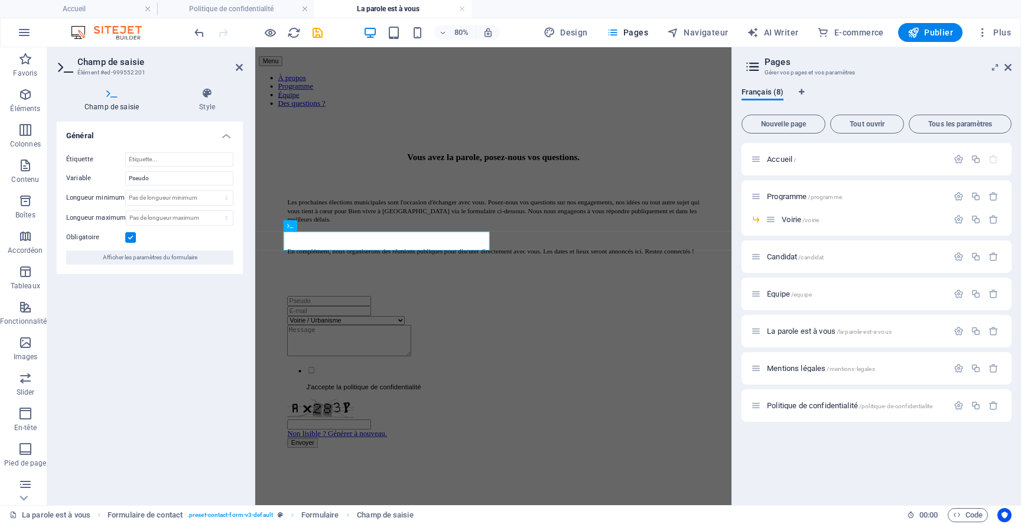
click at [132, 237] on label at bounding box center [130, 237] width 11 height 11
click at [0, 0] on input "Obligatoire" at bounding box center [0, 0] width 0 height 0
click at [455, 395] on div at bounding box center [552, 415] width 515 height 41
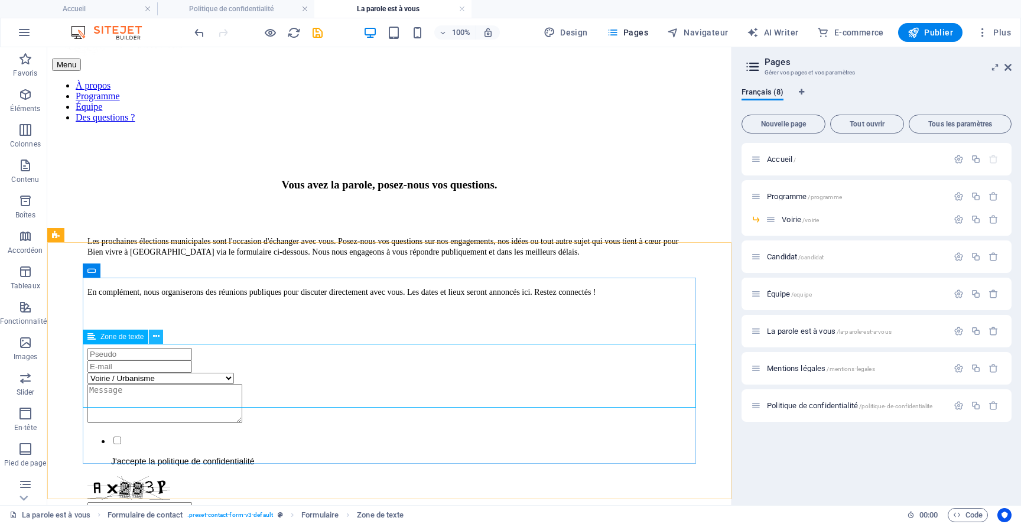
click at [157, 331] on icon at bounding box center [156, 336] width 6 height 12
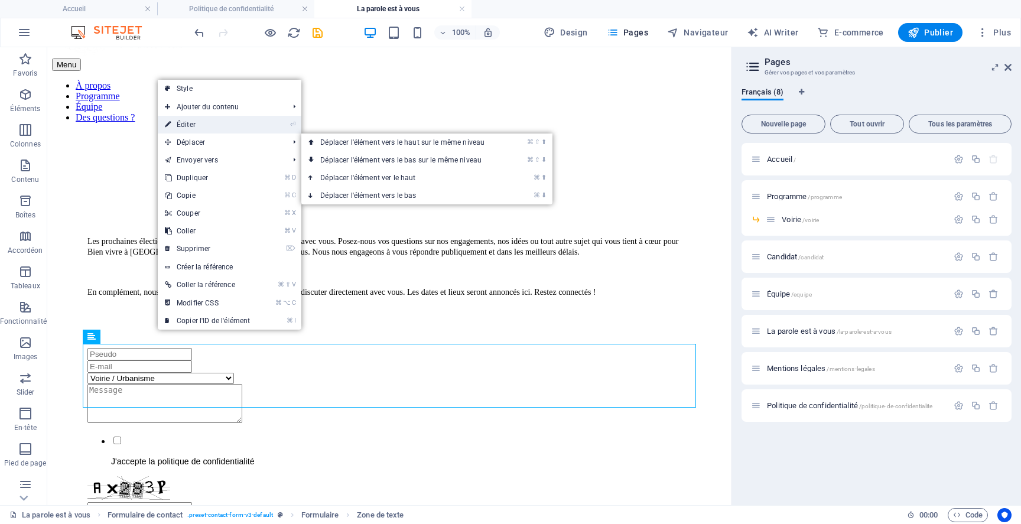
click at [195, 131] on link "⏎ Éditer" at bounding box center [207, 125] width 99 height 18
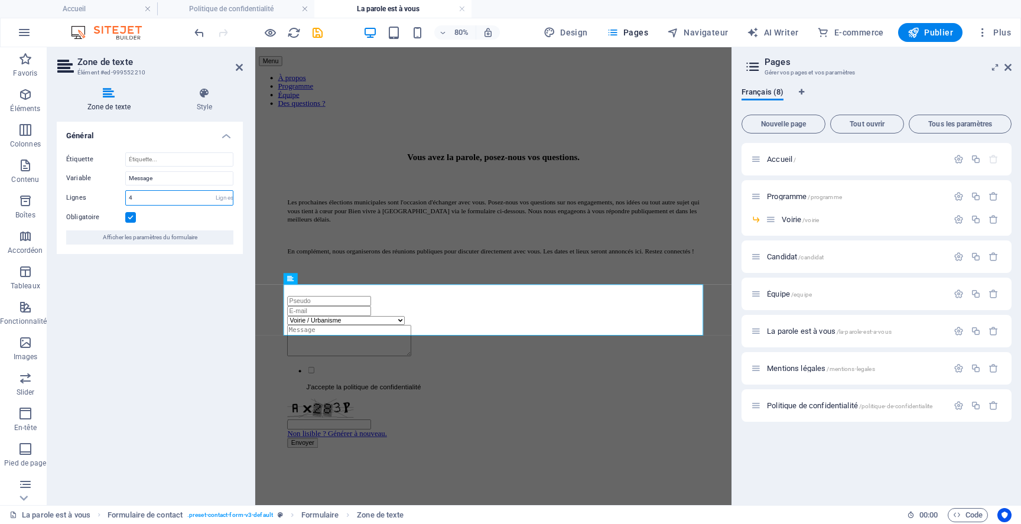
drag, startPoint x: 206, startPoint y: 194, endPoint x: 102, endPoint y: 194, distance: 104.0
click at [102, 194] on div "Lignes 4 Lignes" at bounding box center [149, 197] width 167 height 15
type input "6"
click at [160, 177] on input "Message" at bounding box center [179, 178] width 108 height 14
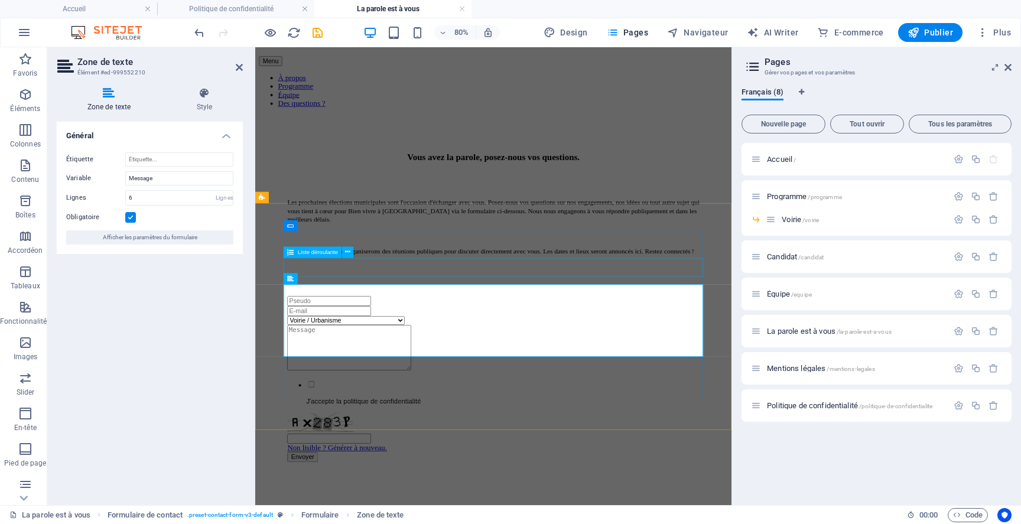
click at [346, 383] on div "Voirie / Urbanisme Cœur de village / Cadre de vie Jeunesse / Éducation Vie asso…" at bounding box center [552, 388] width 515 height 11
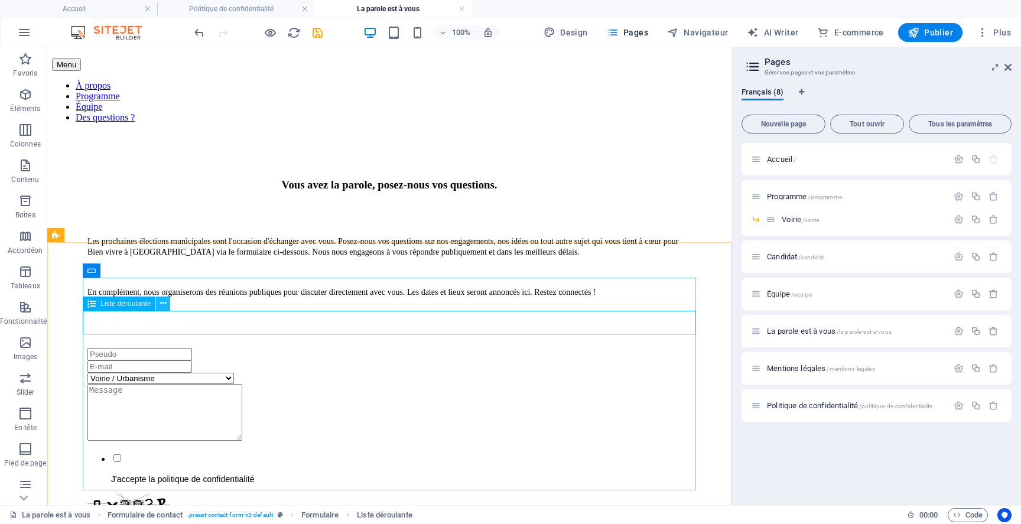
click at [166, 304] on icon at bounding box center [163, 303] width 6 height 12
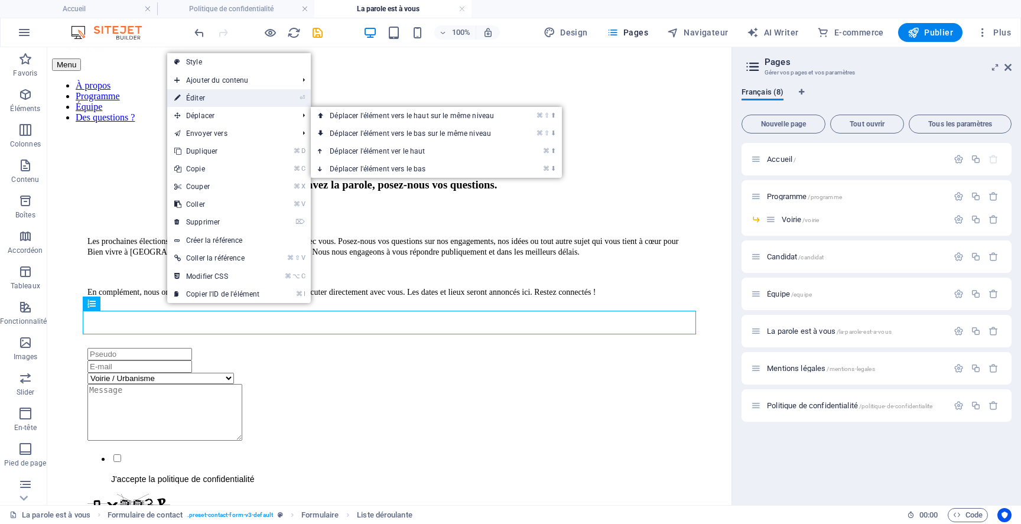
click at [209, 97] on link "⏎ Éditer" at bounding box center [216, 98] width 99 height 18
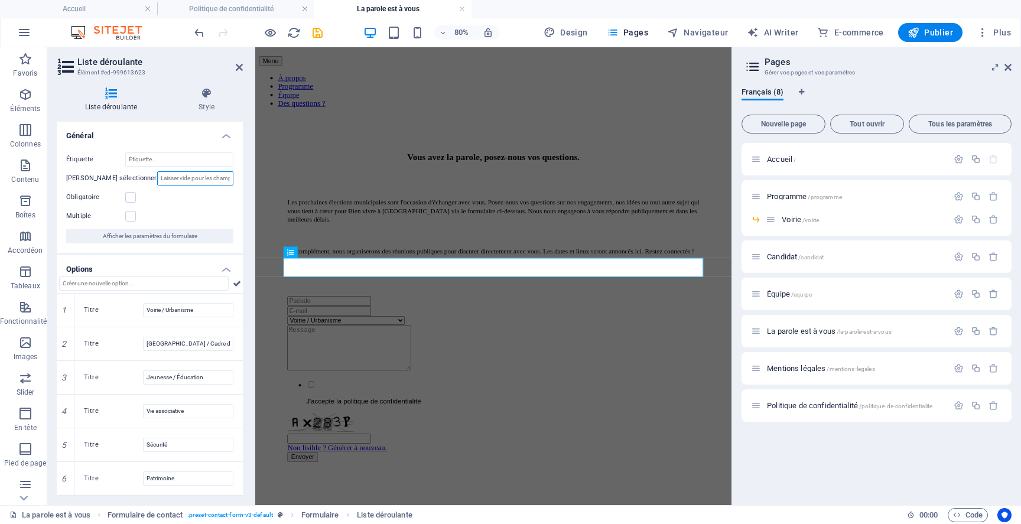
drag, startPoint x: 200, startPoint y: 180, endPoint x: 239, endPoint y: 180, distance: 39.0
click at [239, 180] on div "Étiquette [PERSON_NAME] sélectionner Obligatoire Multiple Afficher les paramètr…" at bounding box center [150, 198] width 186 height 110
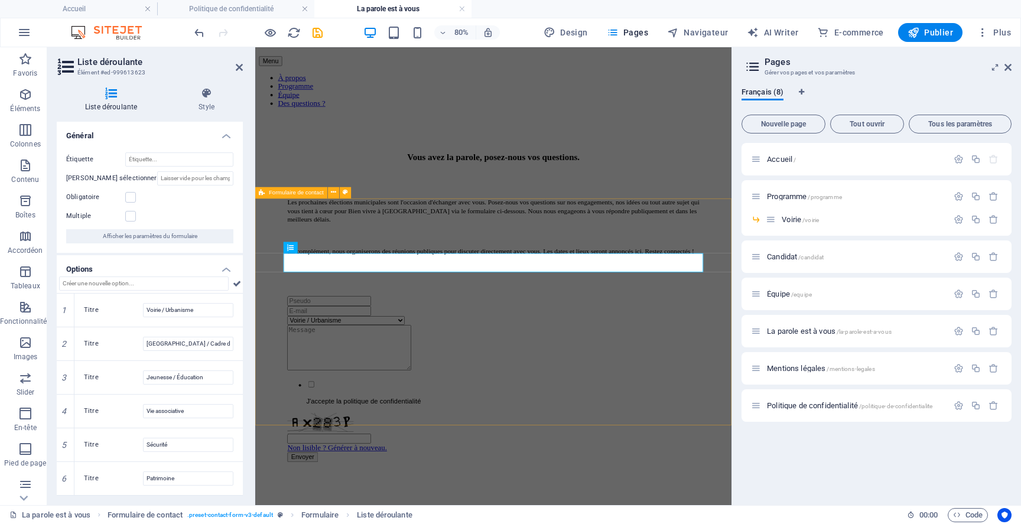
scroll to position [69, 0]
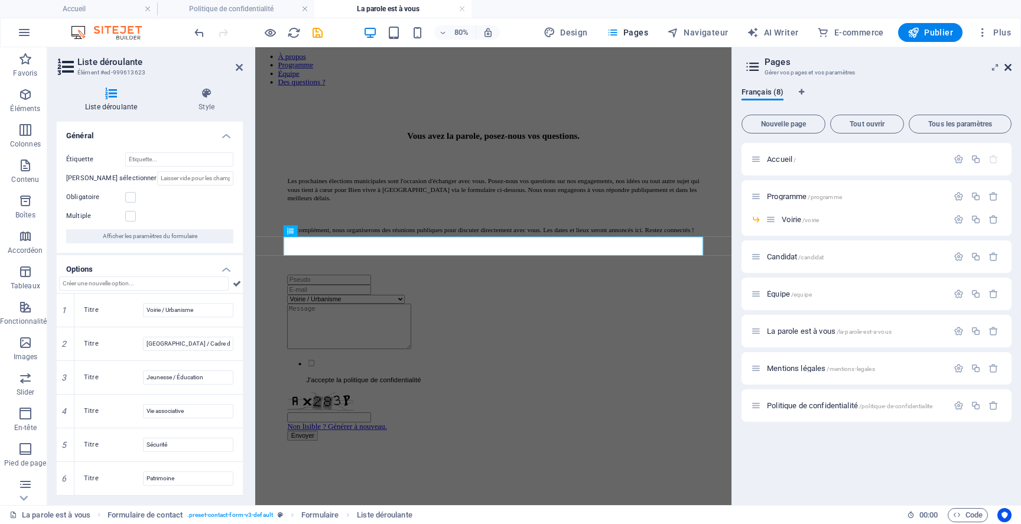
click at [1006, 66] on icon at bounding box center [1007, 67] width 7 height 9
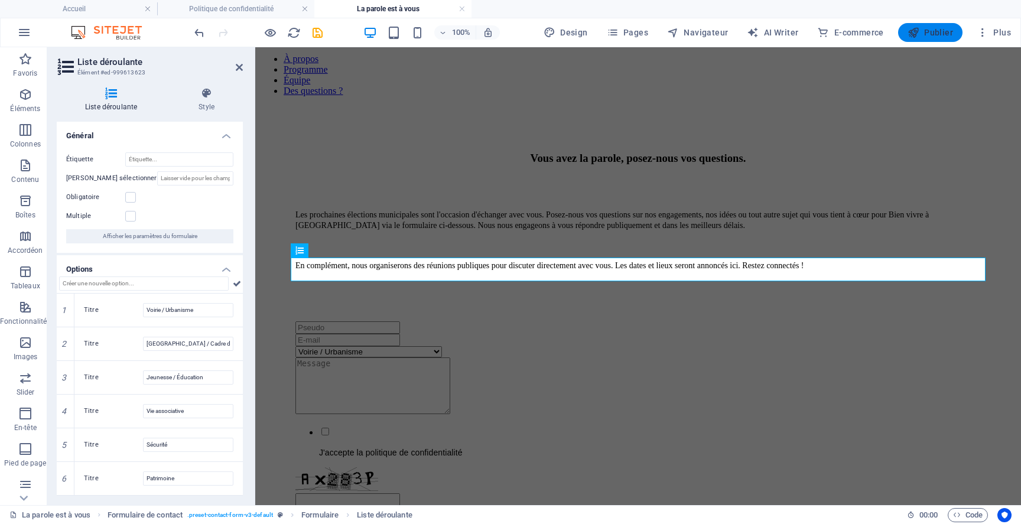
click at [919, 36] on icon "button" at bounding box center [913, 33] width 12 height 12
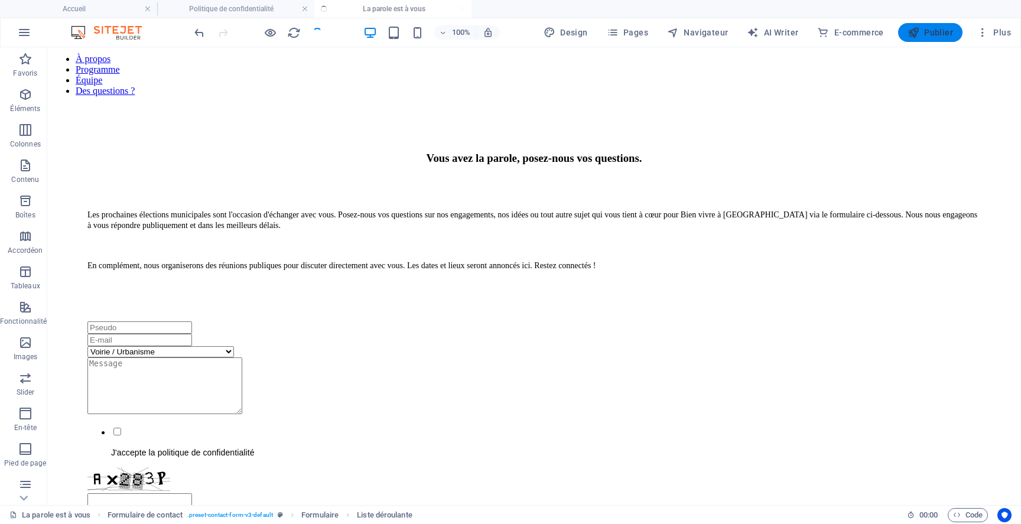
select select
checkbox input "false"
